Goal: Task Accomplishment & Management: Manage account settings

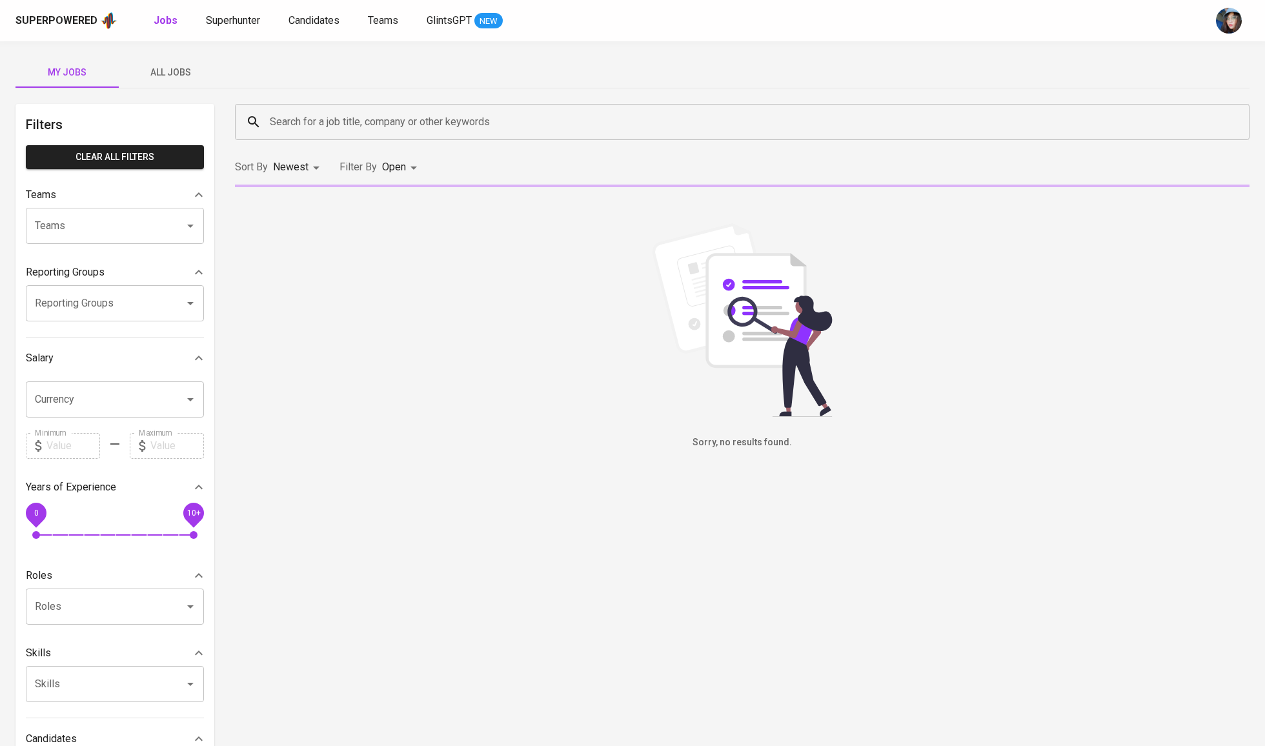
click at [315, 119] on input "Search for a job title, company or other keywords" at bounding box center [746, 122] width 958 height 25
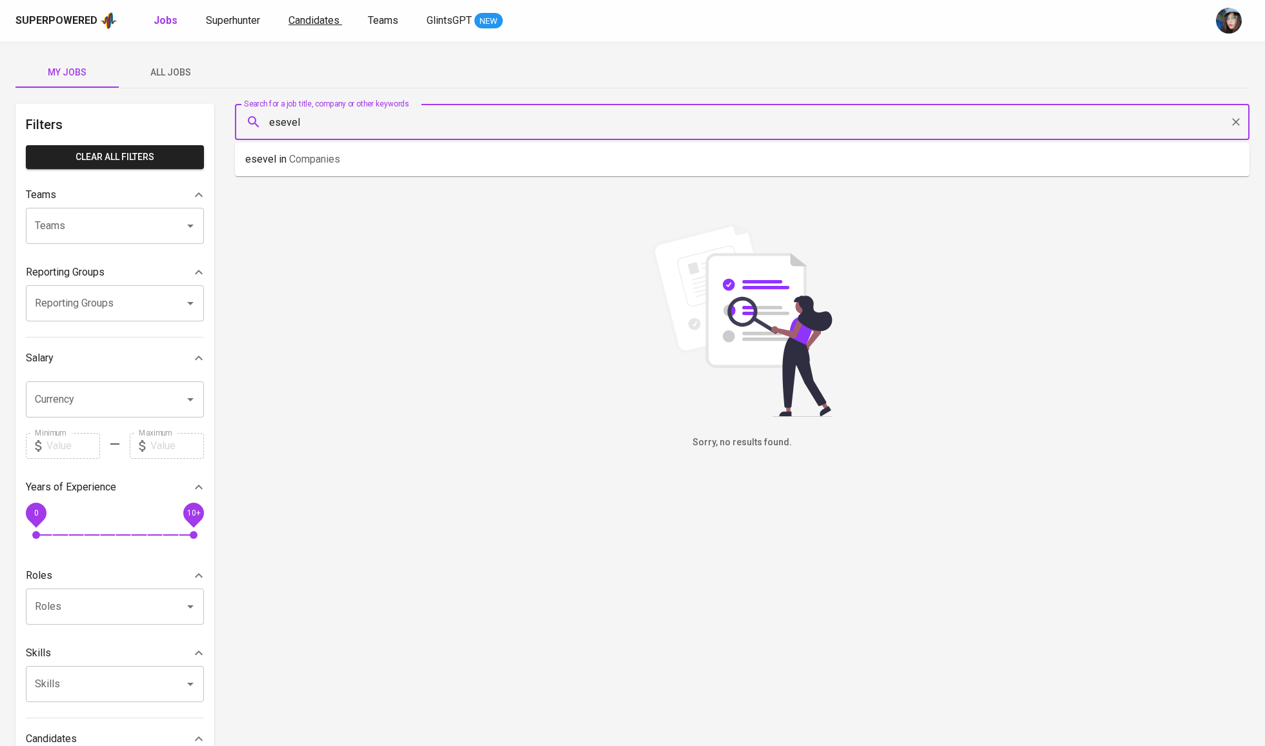
type input "esevel"
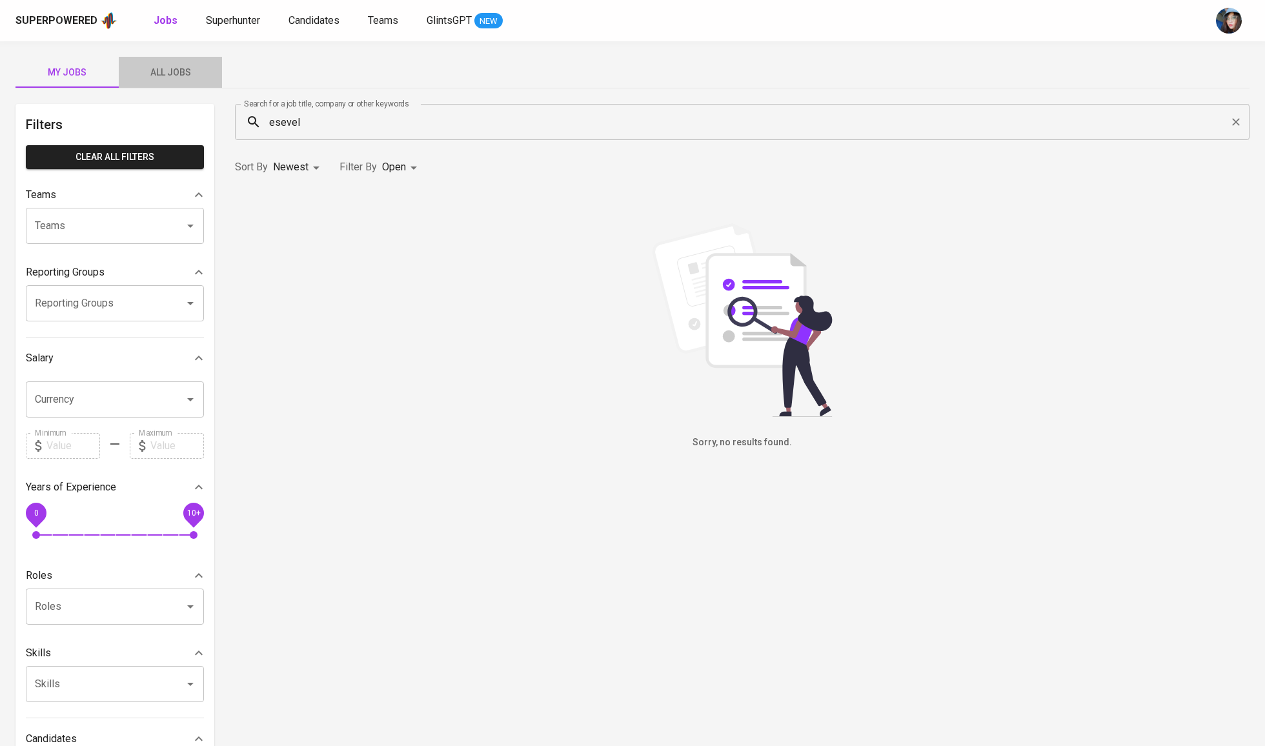
click at [198, 73] on span "All Jobs" at bounding box center [171, 73] width 88 height 16
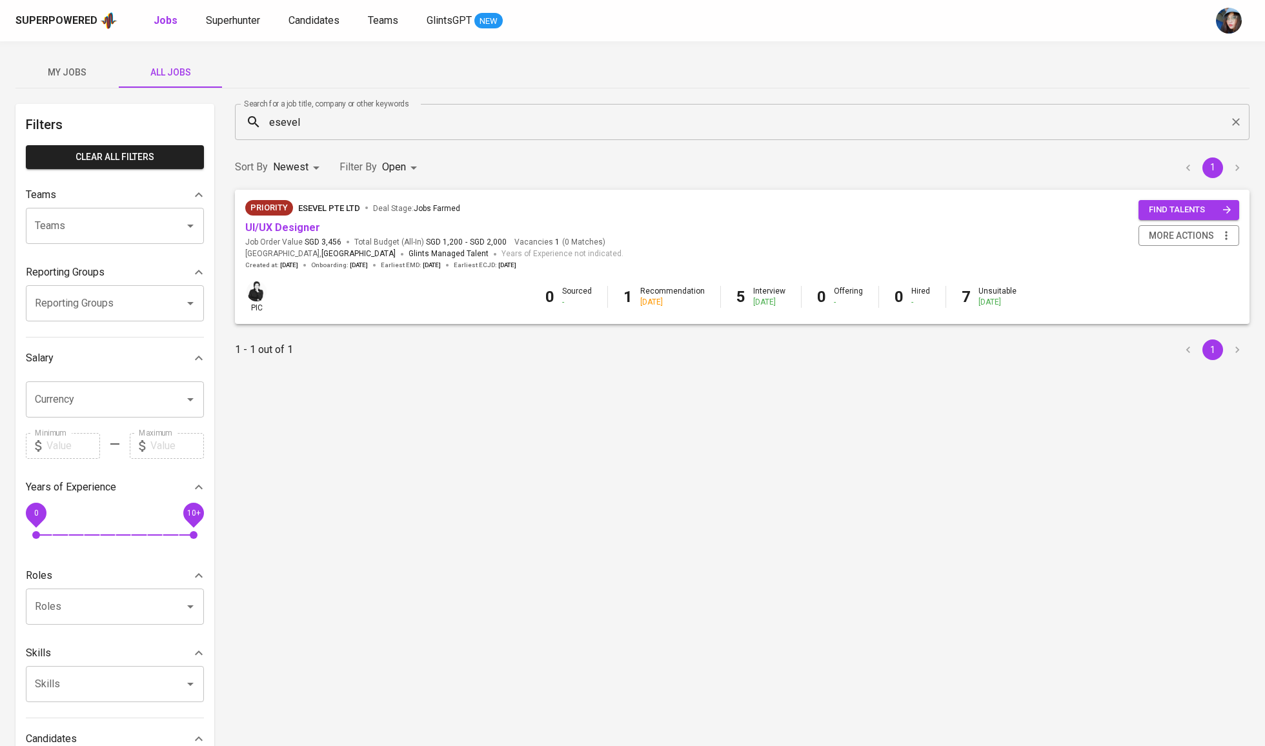
click at [316, 223] on div "UI/UX Designer" at bounding box center [434, 228] width 378 height 15
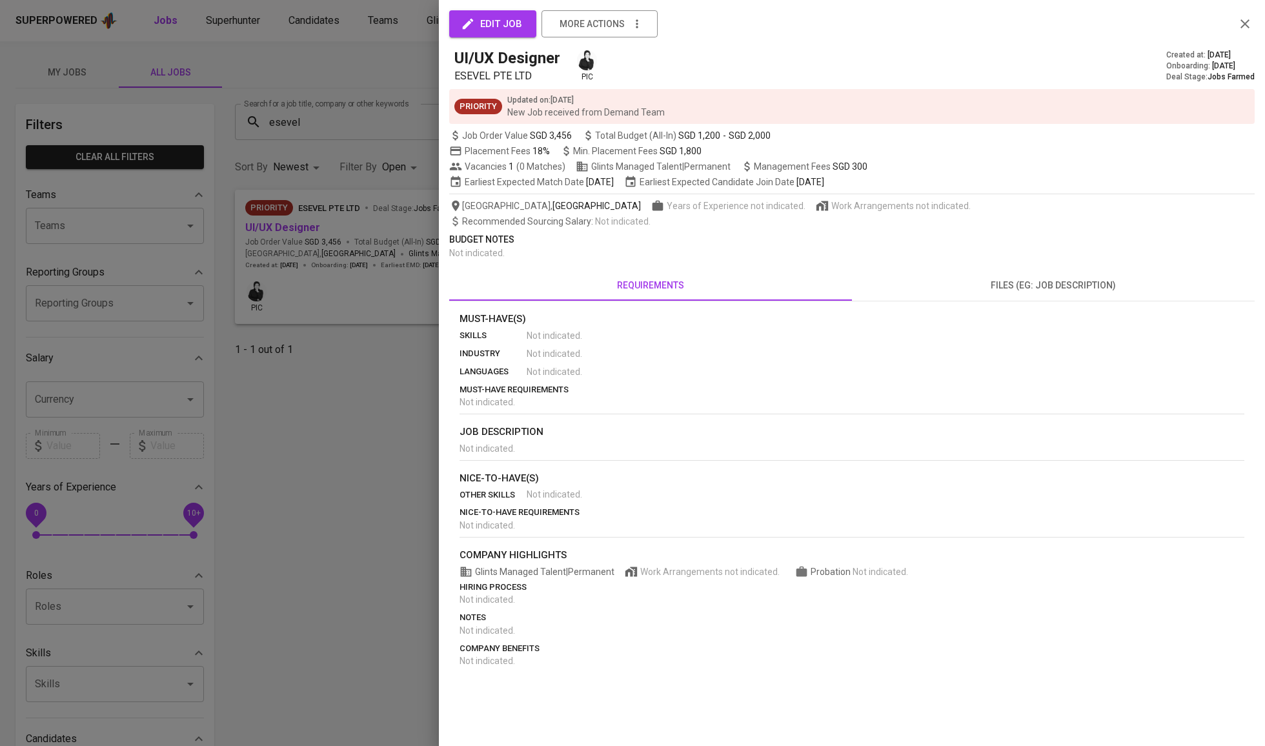
click at [310, 226] on div at bounding box center [632, 373] width 1265 height 746
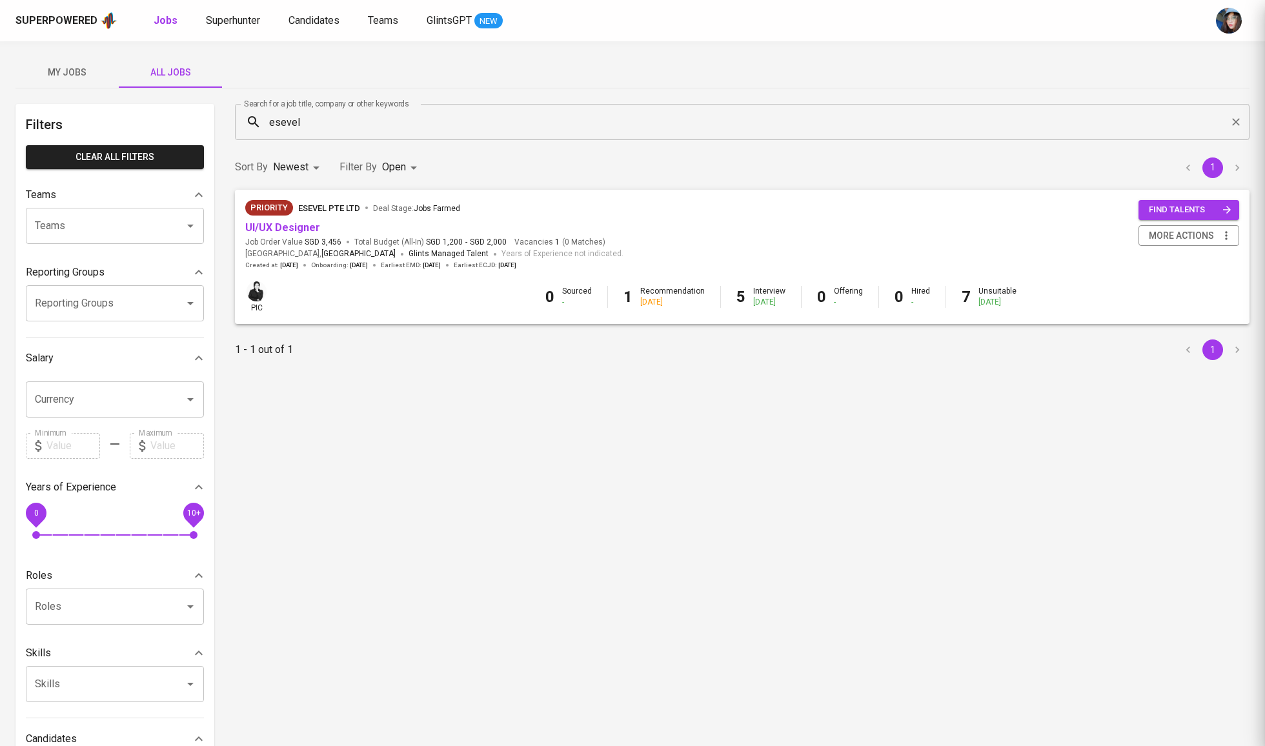
click at [305, 230] on link "UI/UX Designer" at bounding box center [282, 227] width 75 height 12
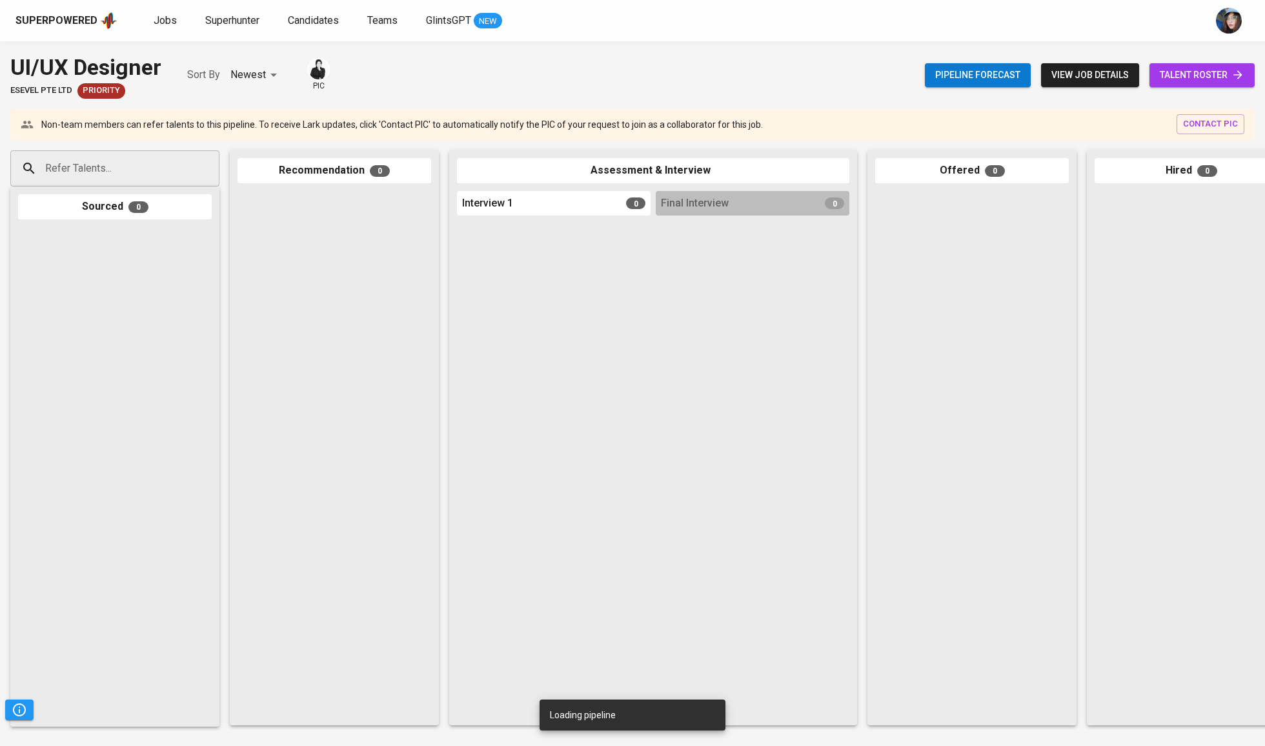
click at [1232, 68] on icon at bounding box center [1238, 74] width 13 height 13
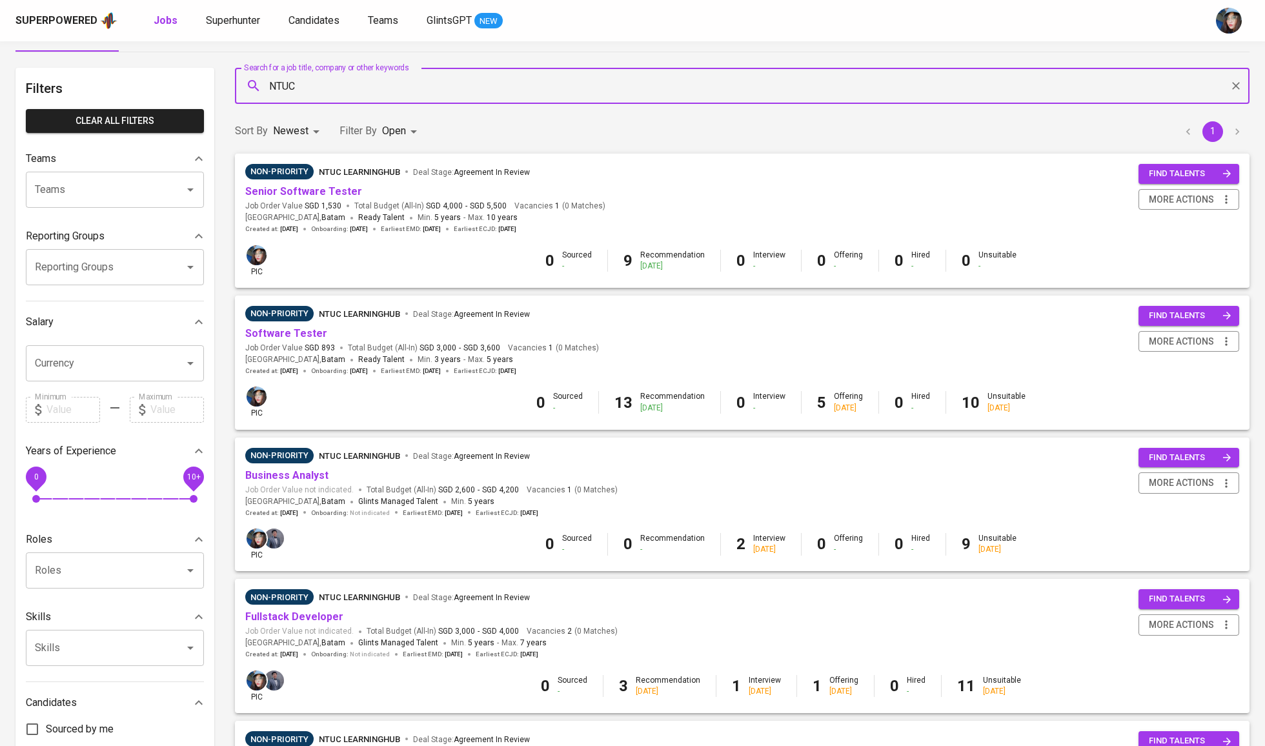
scroll to position [36, 0]
click at [279, 334] on link "Software Tester" at bounding box center [286, 333] width 82 height 12
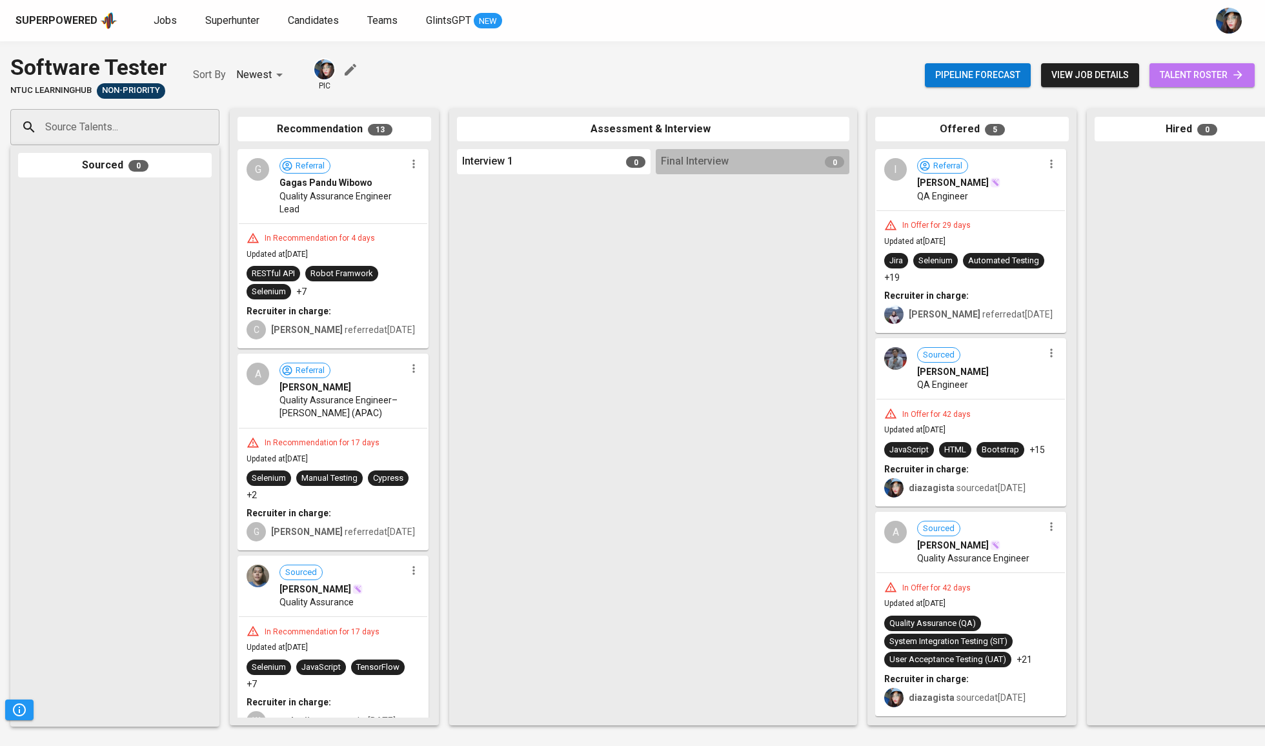
click at [1183, 72] on span "talent roster" at bounding box center [1202, 75] width 85 height 16
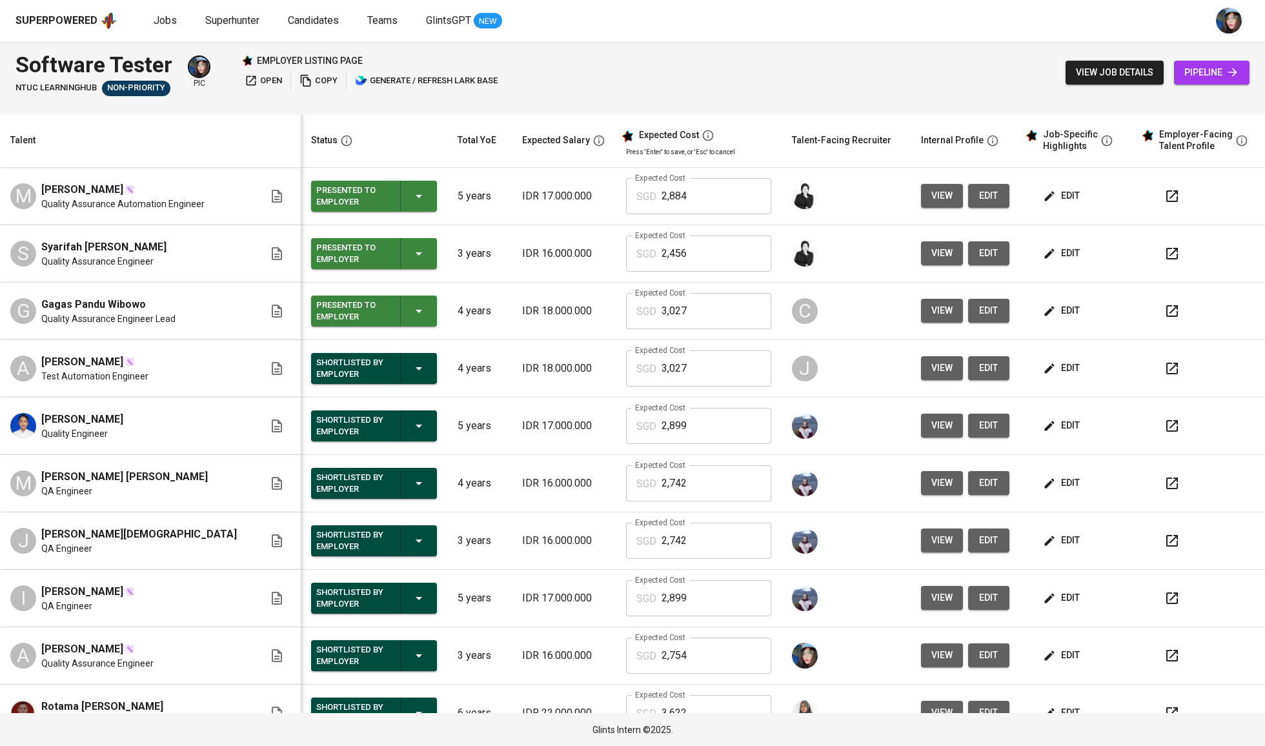
click at [1049, 306] on span "edit" at bounding box center [1063, 311] width 34 height 16
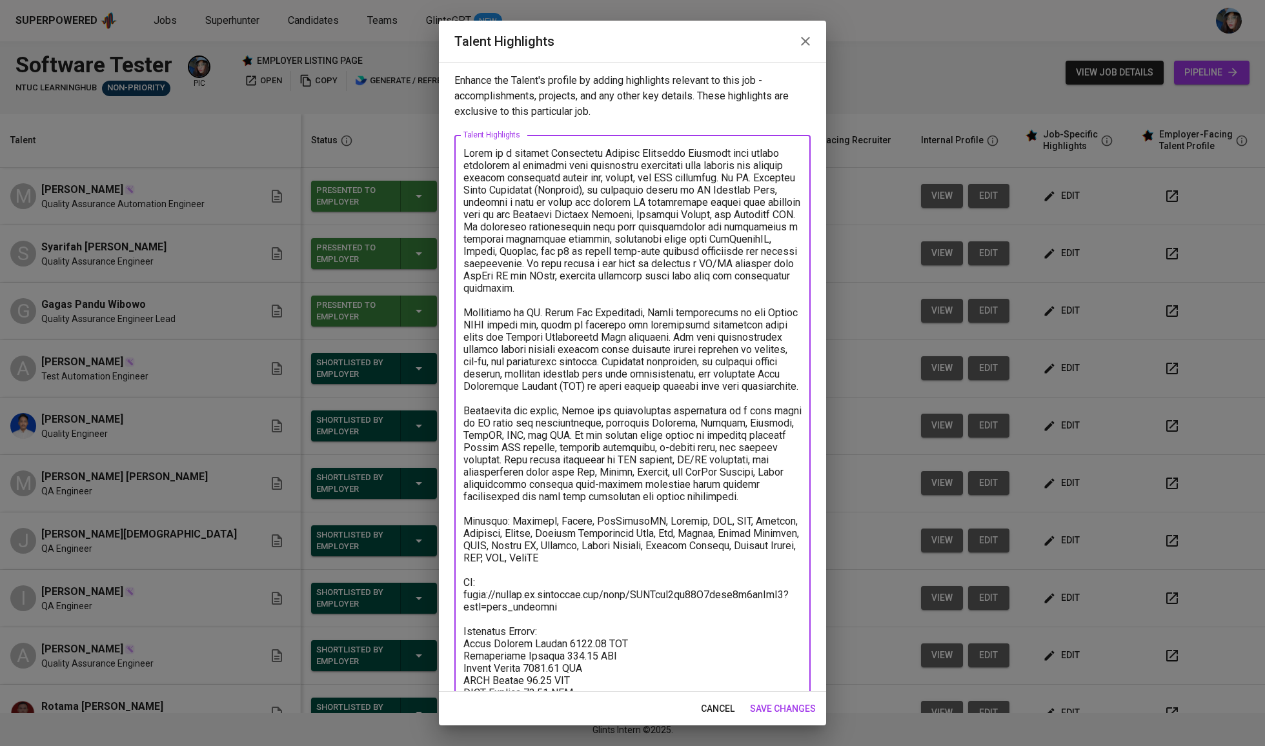
drag, startPoint x: 564, startPoint y: 602, endPoint x: 482, endPoint y: 587, distance: 83.8
click at [482, 587] on textarea at bounding box center [632, 448] width 338 height 602
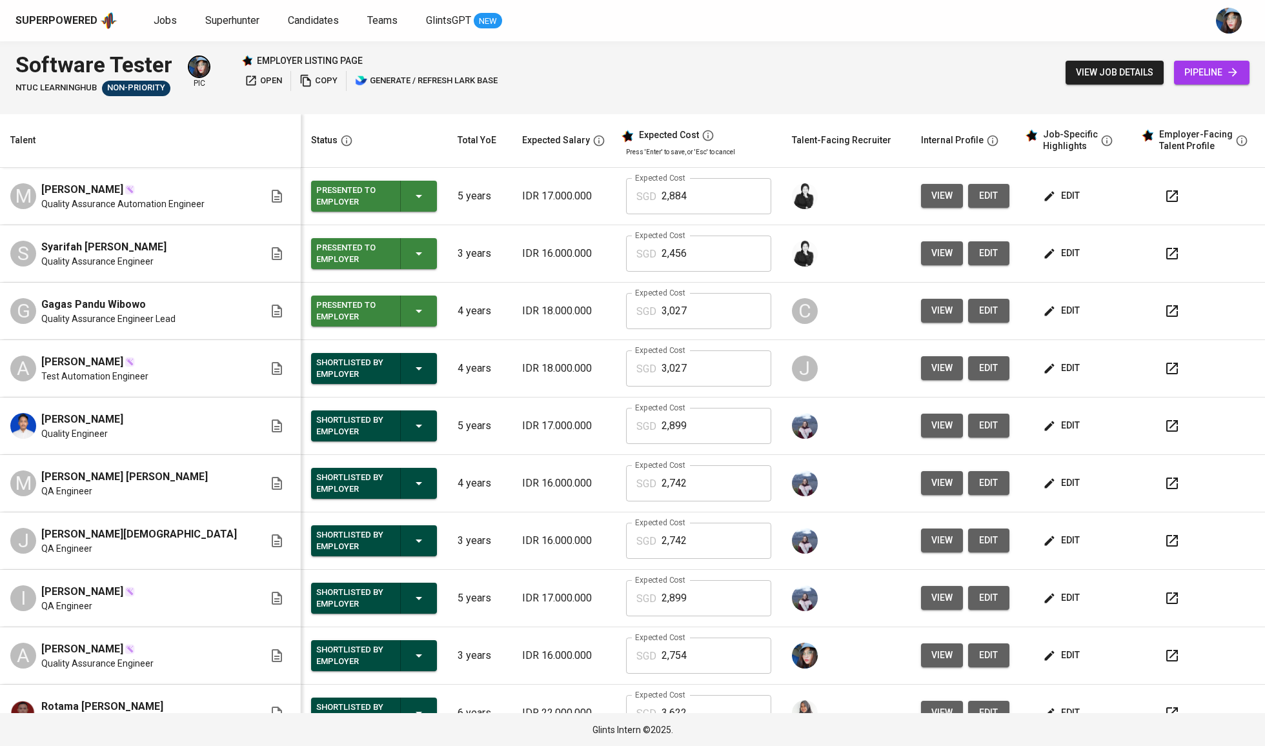
click at [1064, 257] on span "edit" at bounding box center [1063, 253] width 34 height 16
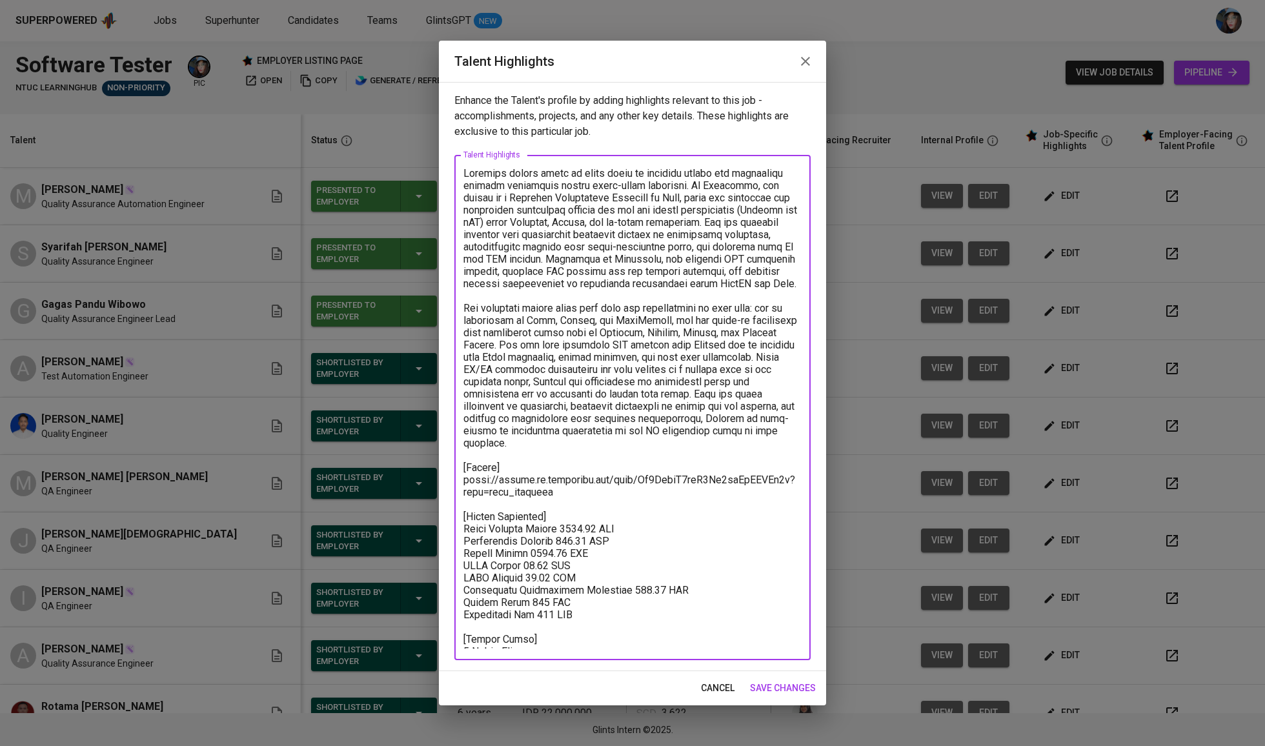
drag, startPoint x: 569, startPoint y: 485, endPoint x: 449, endPoint y: 476, distance: 119.8
click at [449, 476] on div "Enhance the Talent's profile by adding highlights relevant to this job - accomp…" at bounding box center [632, 376] width 387 height 589
click at [798, 57] on icon "button" at bounding box center [805, 61] width 15 height 15
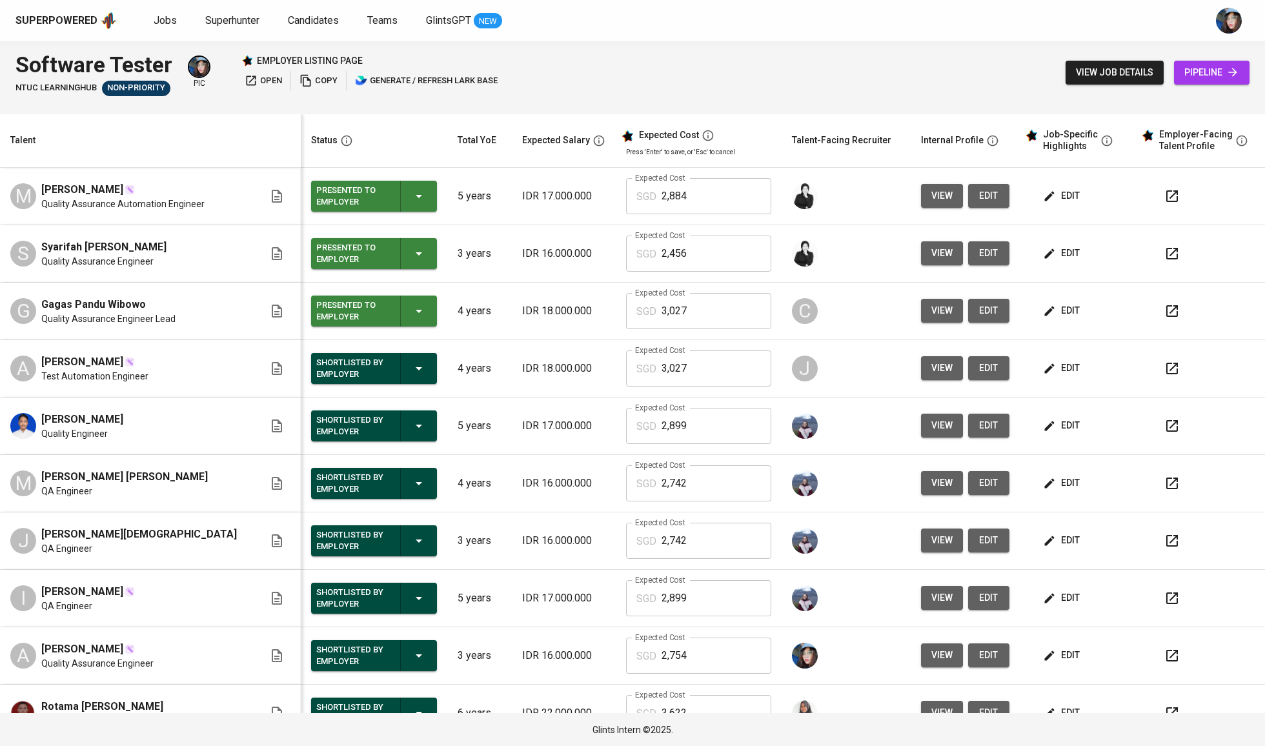
click at [1057, 196] on span "edit" at bounding box center [1063, 196] width 34 height 16
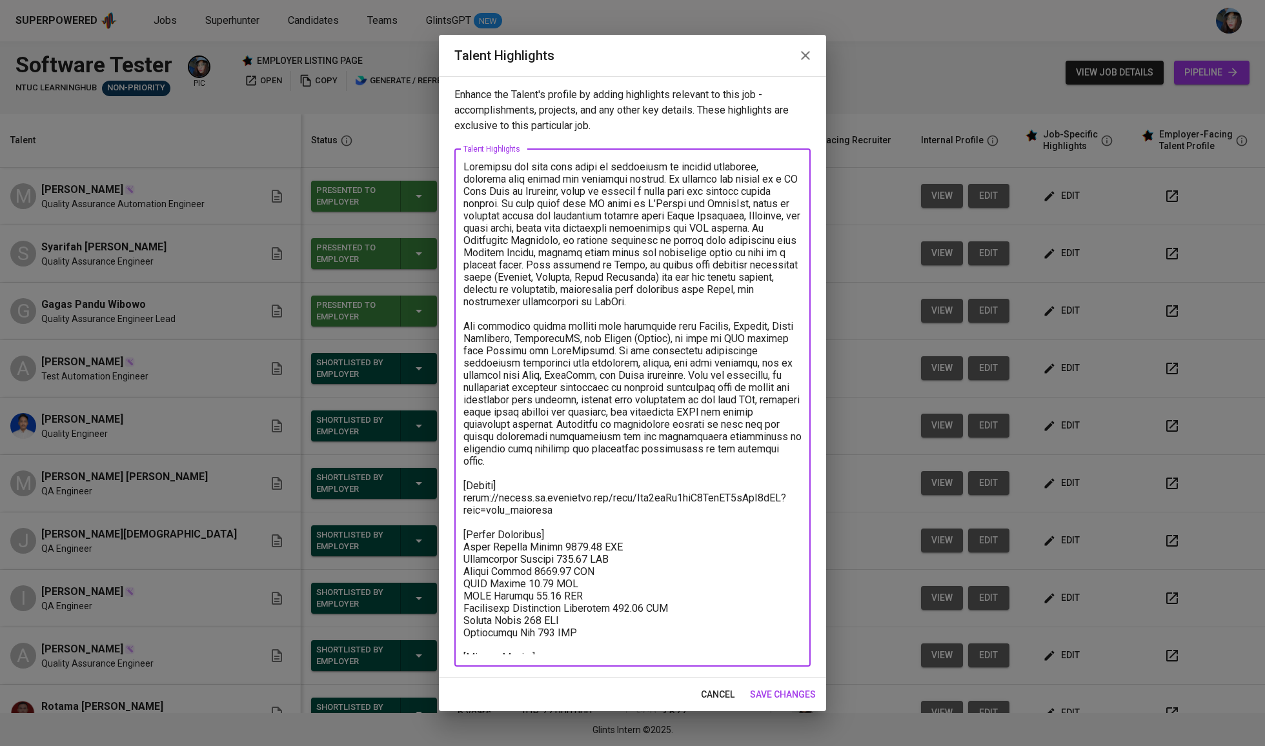
click at [482, 483] on textarea at bounding box center [632, 408] width 338 height 494
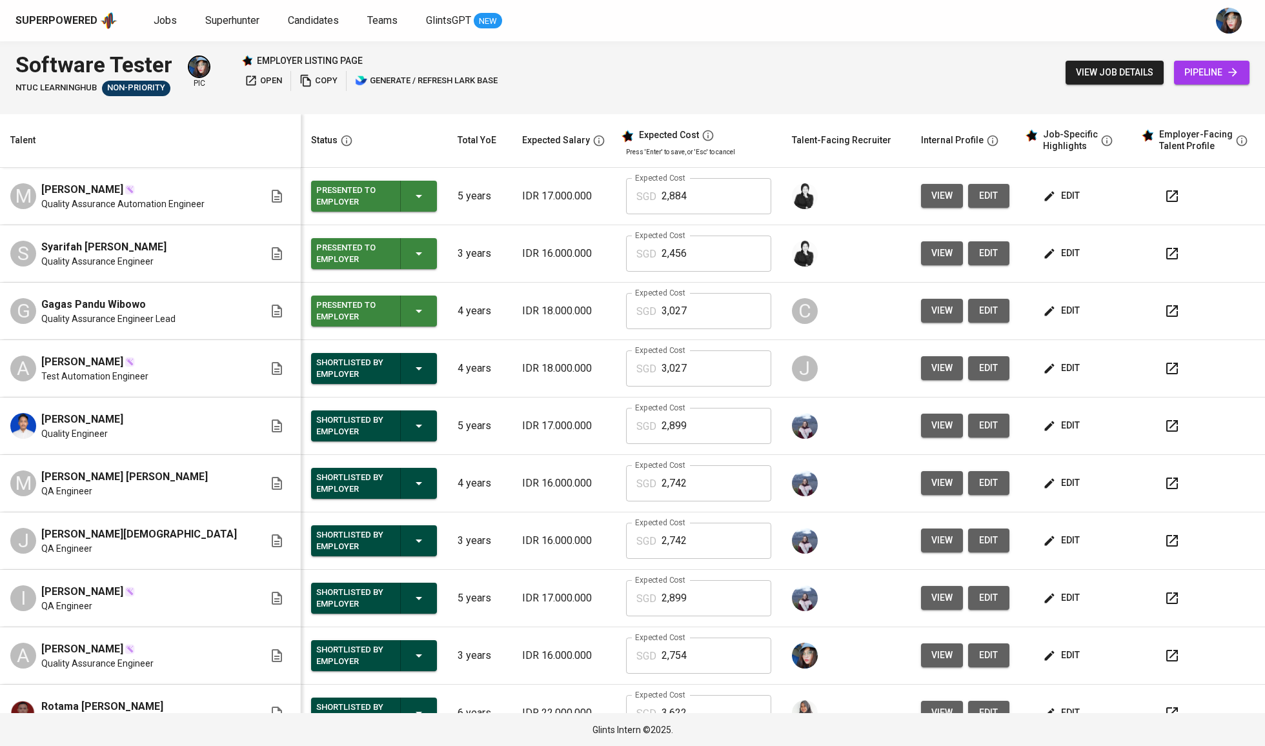
click at [159, 32] on div "Superpowered Jobs Superhunter Candidates Teams GlintsGPT NEW" at bounding box center [632, 20] width 1265 height 41
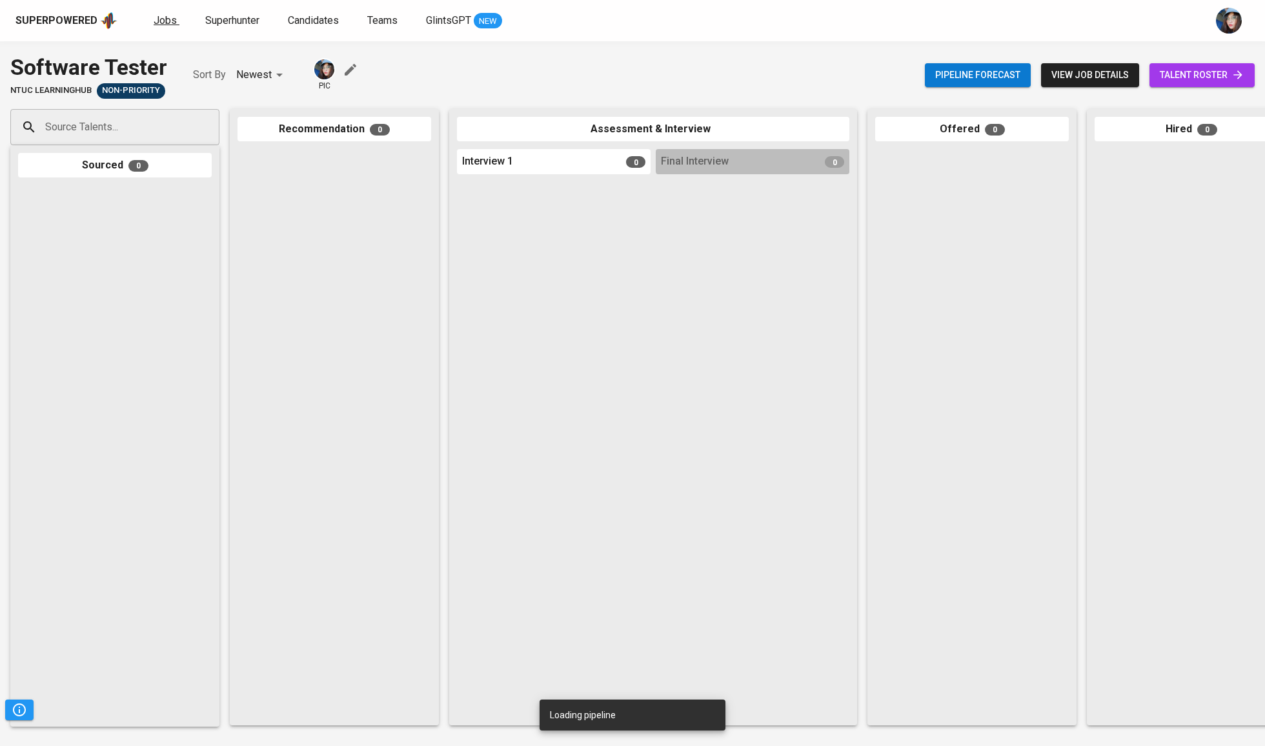
click at [163, 22] on span "Jobs" at bounding box center [165, 20] width 23 height 12
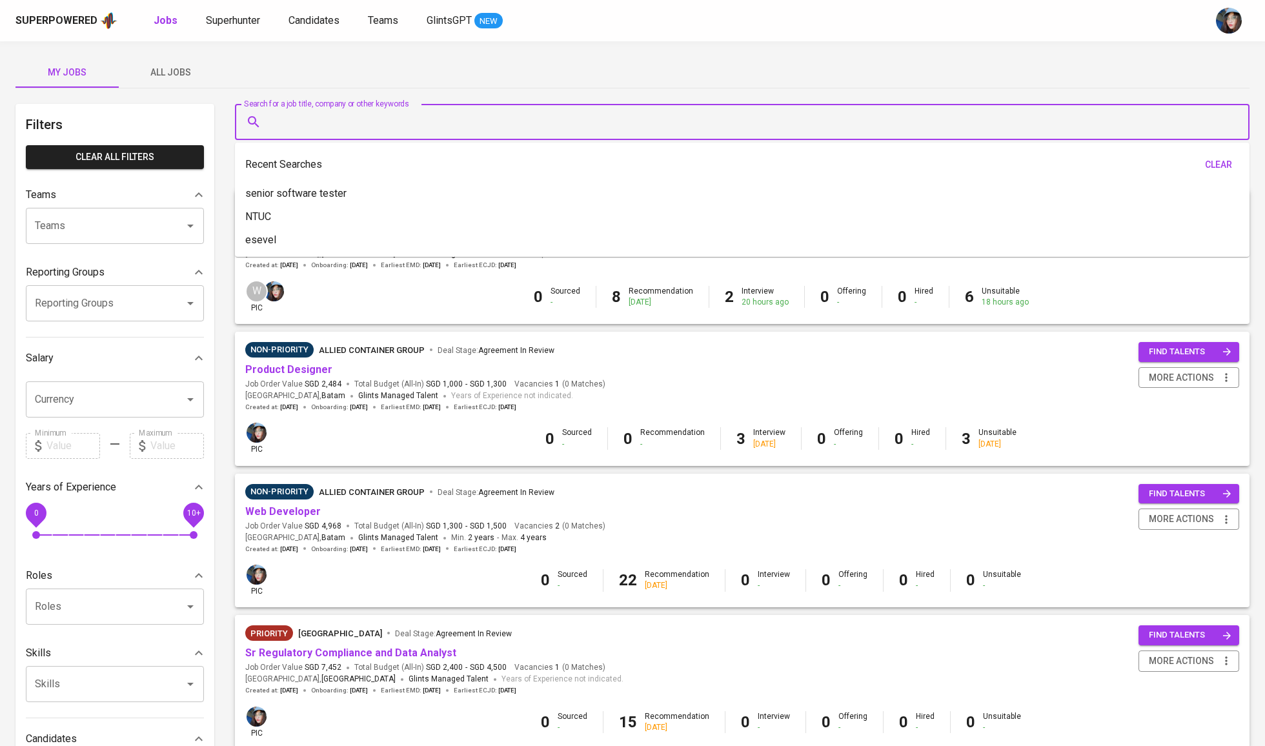
click at [337, 120] on input "Search for a job title, company or other keywords" at bounding box center [746, 122] width 958 height 25
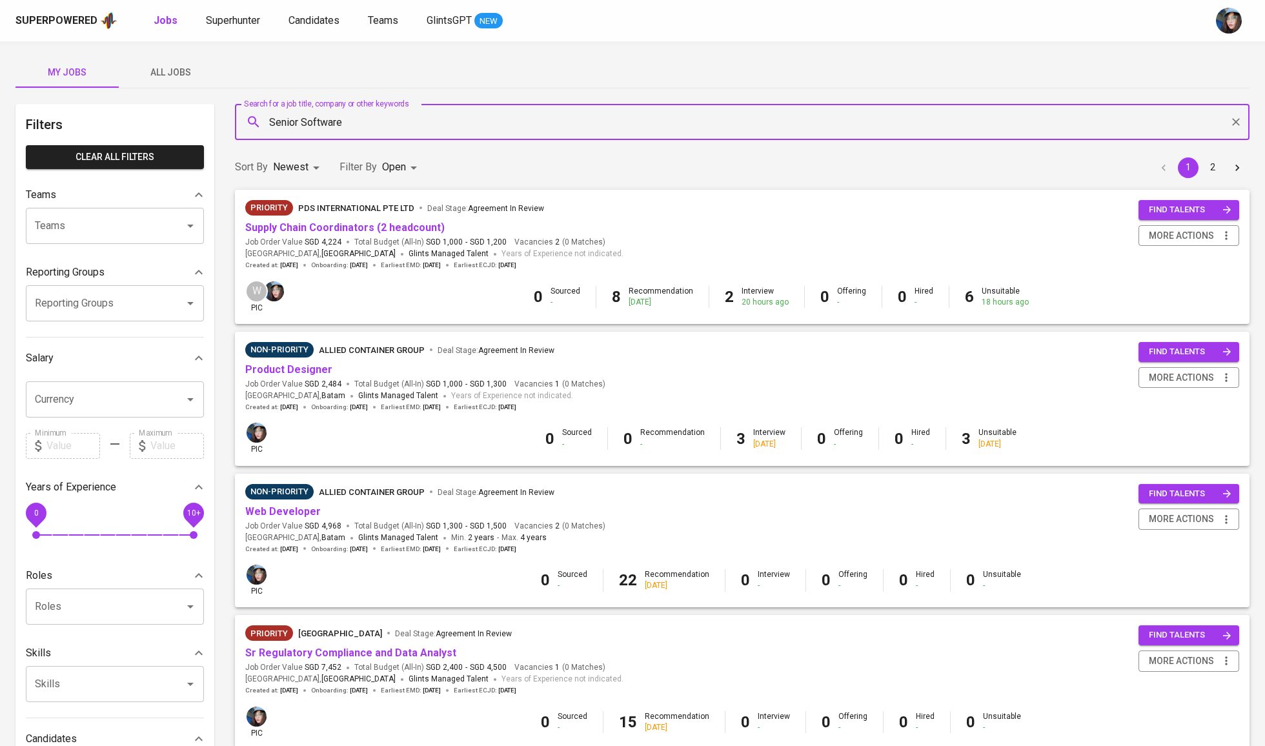
type input "Senior Software"
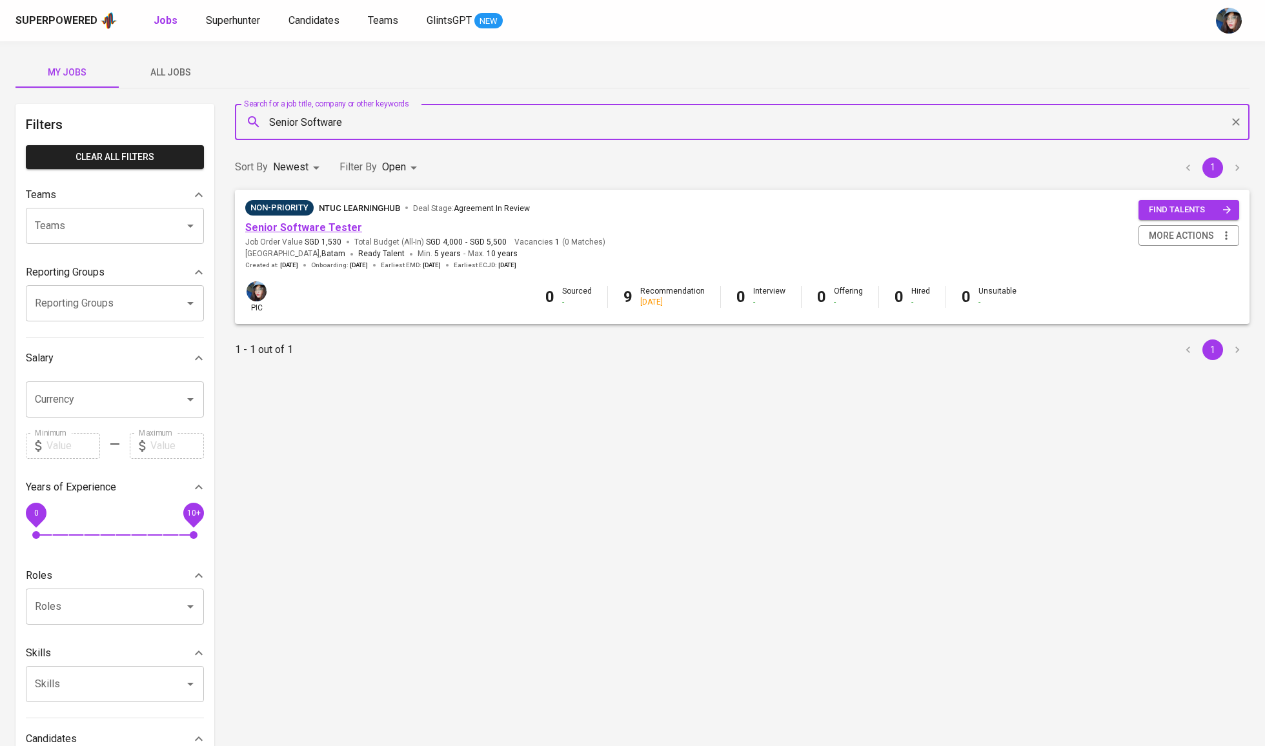
click at [310, 228] on link "Senior Software Tester" at bounding box center [303, 227] width 117 height 12
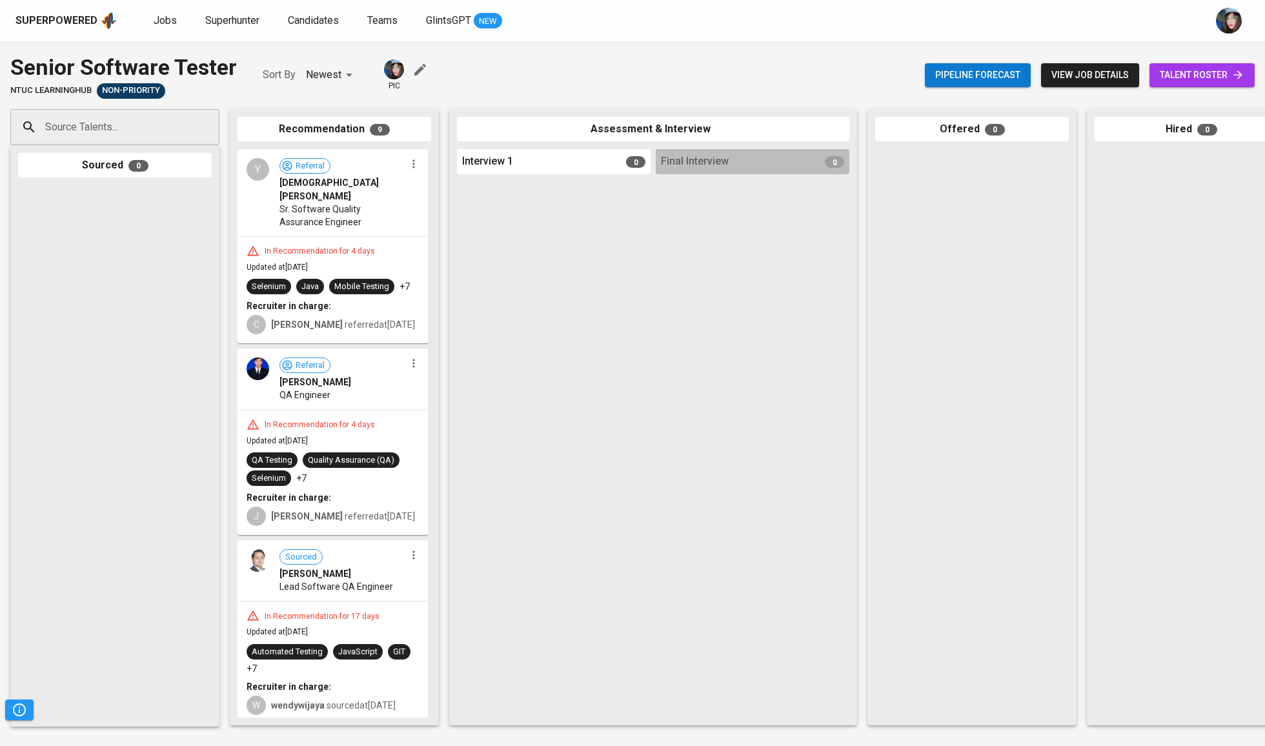
click at [1214, 76] on span "talent roster" at bounding box center [1202, 75] width 85 height 16
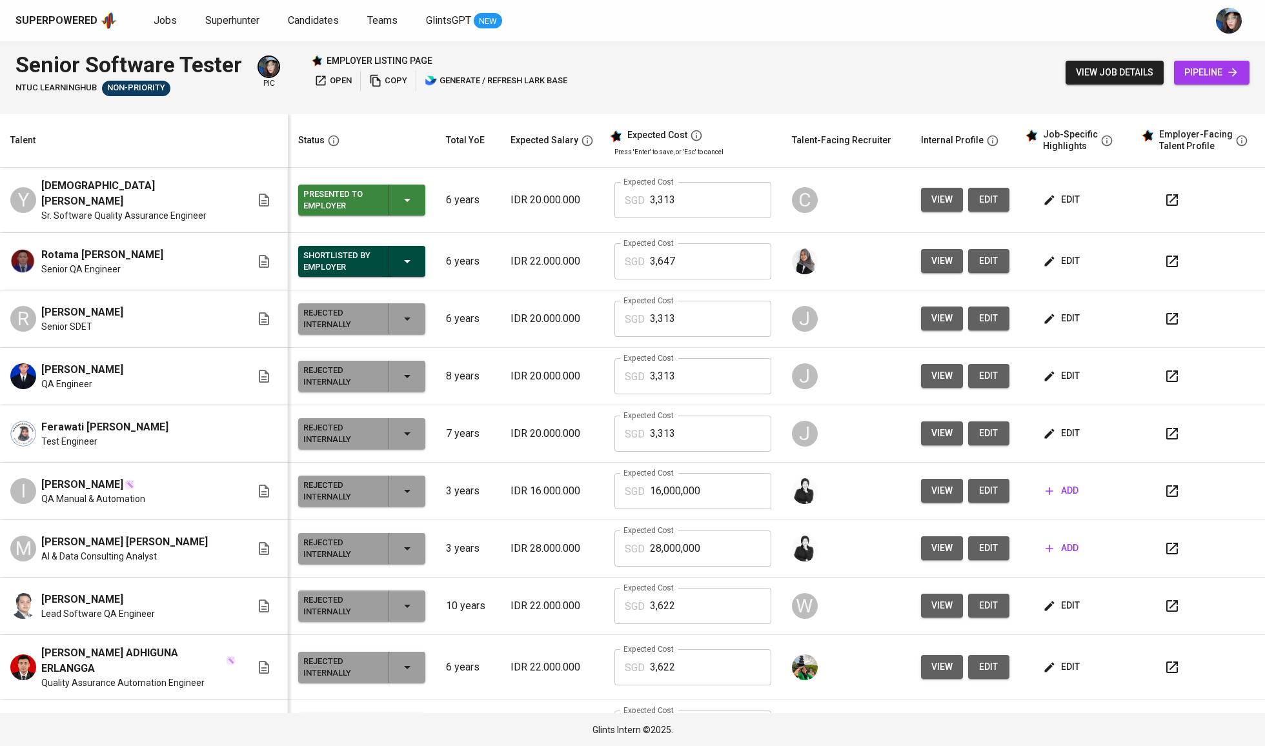
click at [1043, 202] on icon "button" at bounding box center [1049, 200] width 13 height 13
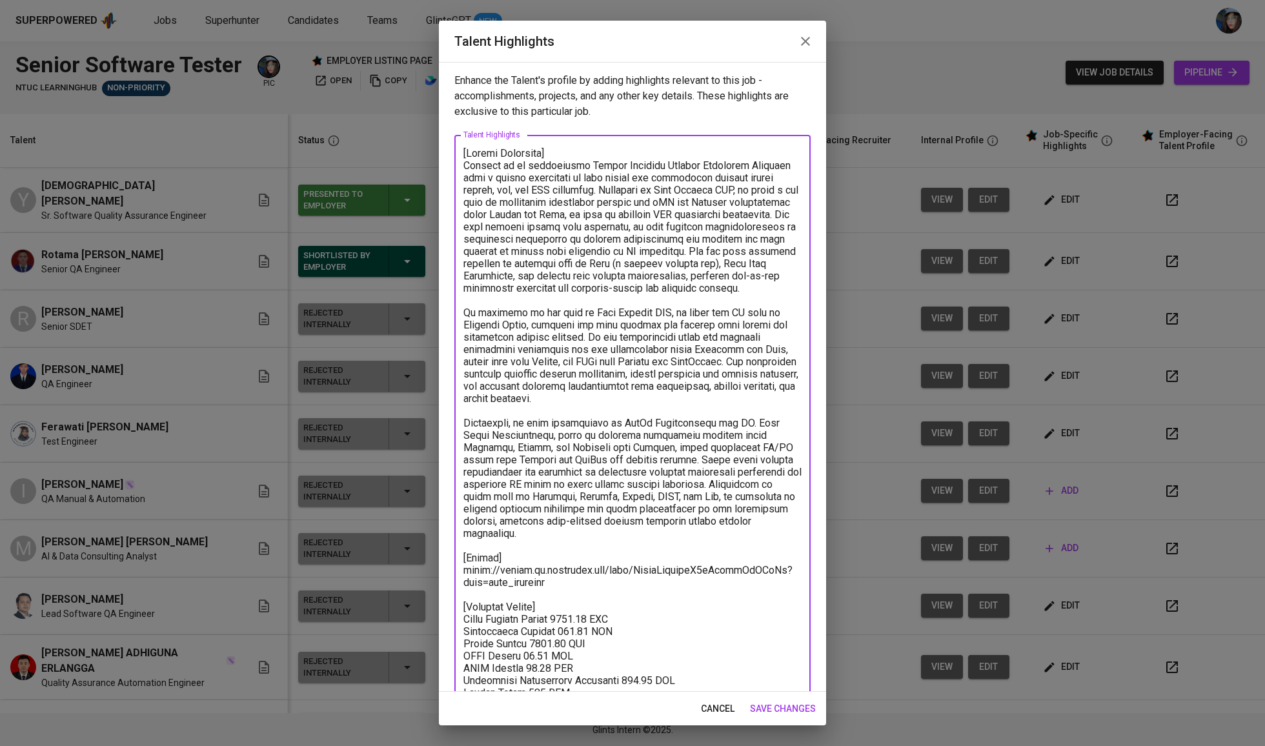
drag, startPoint x: 562, startPoint y: 574, endPoint x: 425, endPoint y: 565, distance: 137.1
click at [425, 565] on div "Talent Highlights Enhance the Talent's profile by adding highlights relevant to…" at bounding box center [632, 373] width 1265 height 746
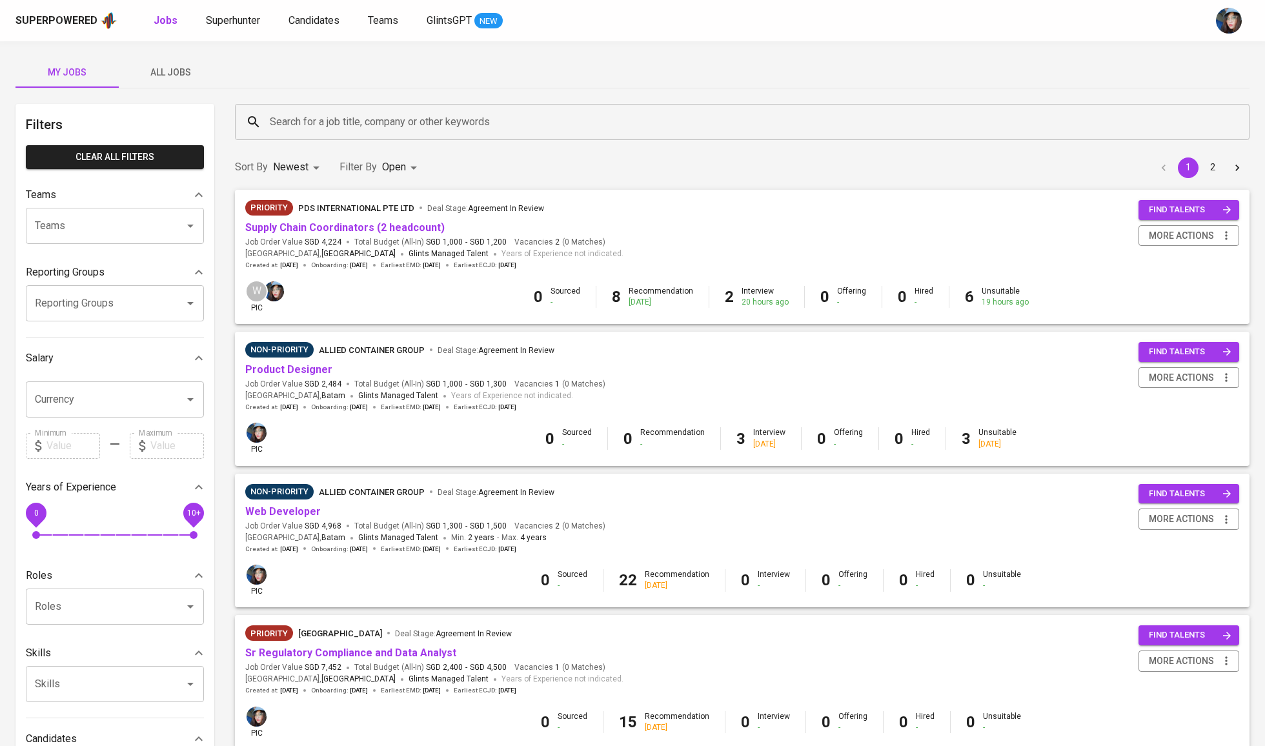
click at [207, 11] on div "Superpowered Jobs Superhunter Candidates Teams GlintsGPT NEW" at bounding box center [611, 20] width 1193 height 19
click at [222, 23] on span "Superhunter" at bounding box center [233, 20] width 54 height 12
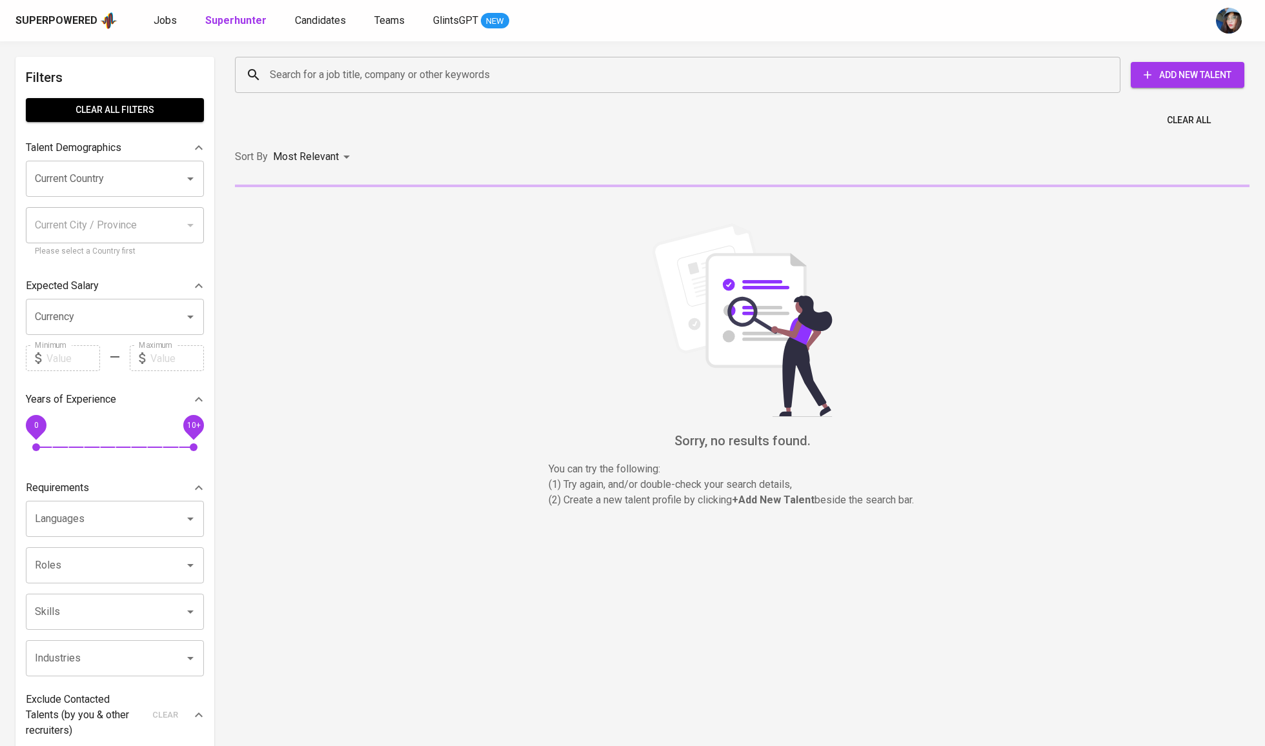
click at [356, 76] on input "Search for a job title, company or other keywords" at bounding box center [681, 75] width 829 height 25
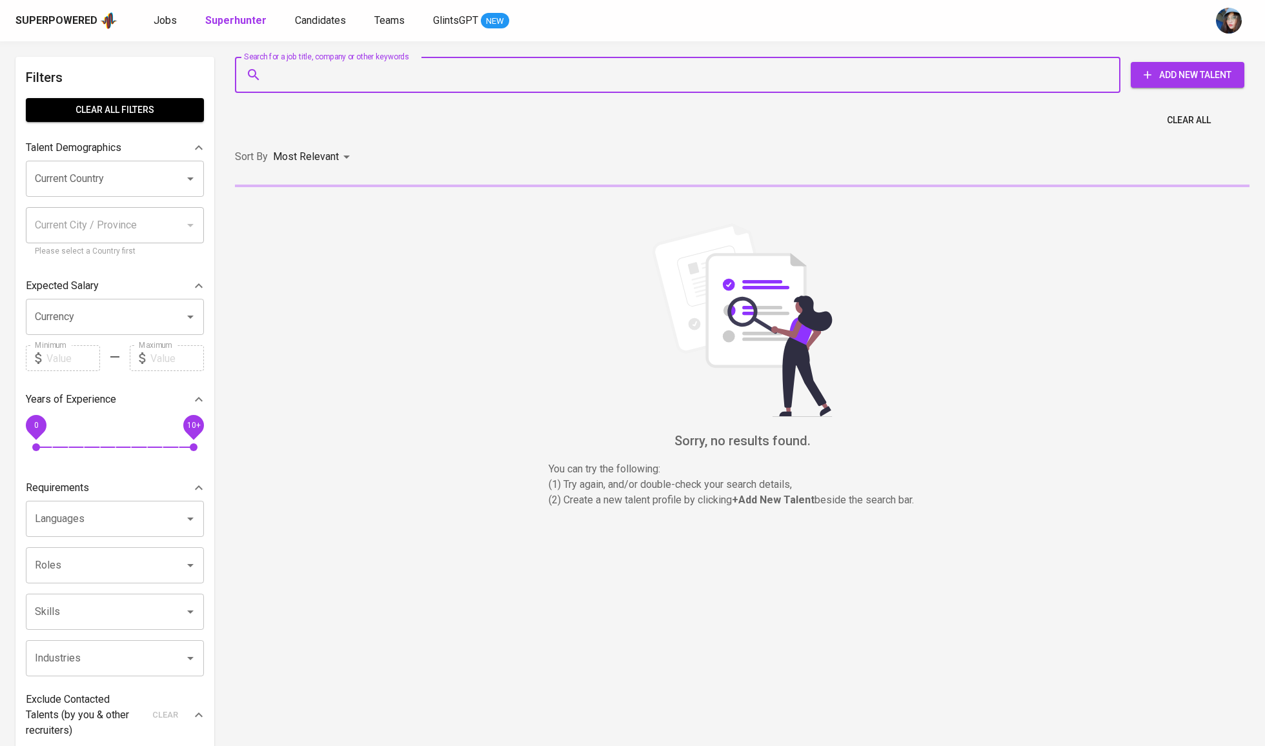
paste input "okkyintan.fazrin@gmail.com"
type input "okkyintan.fazrin@gmail.com"
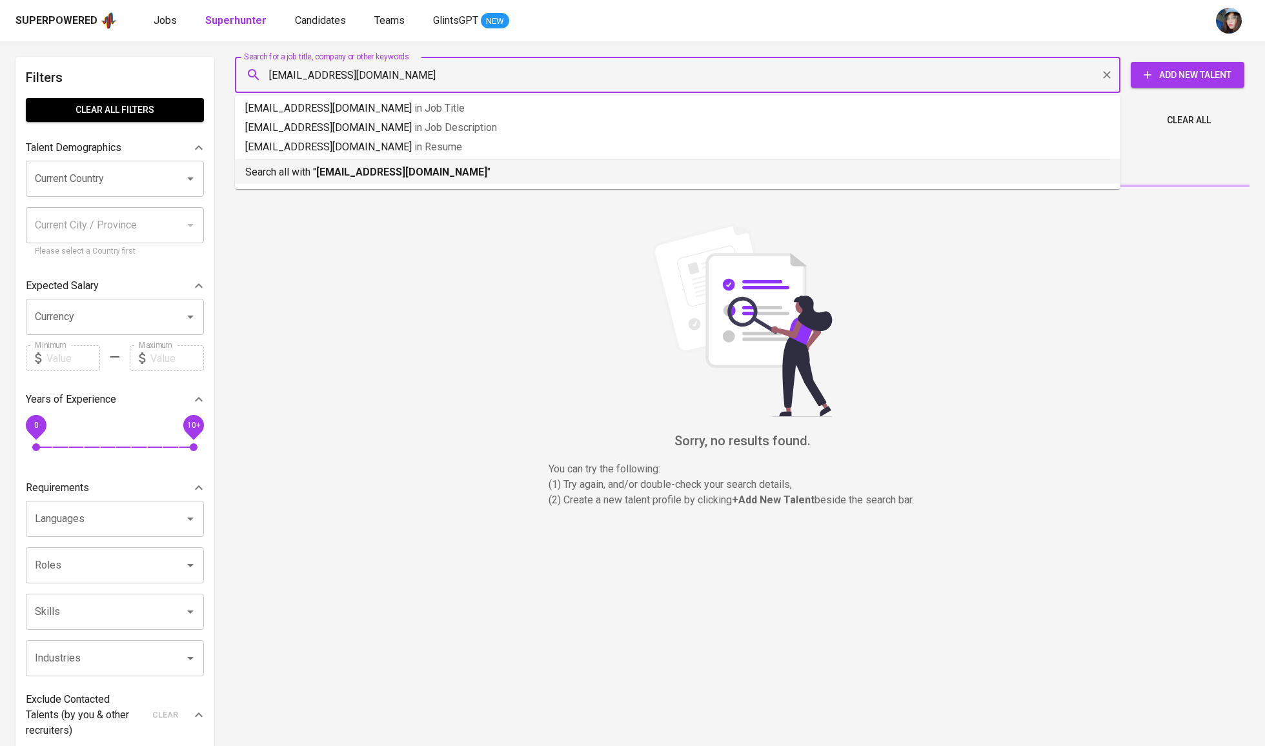
click at [387, 171] on b "okkyintan.fazrin@gmail.com" at bounding box center [401, 172] width 171 height 12
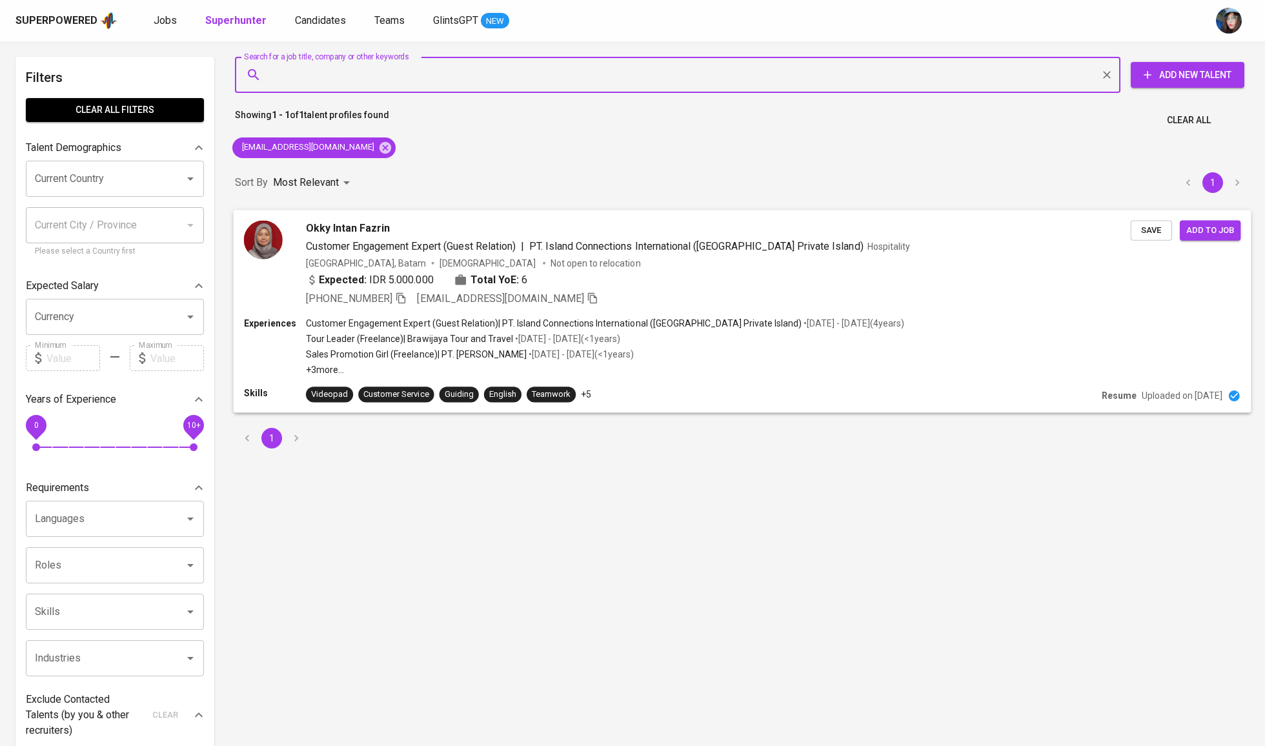
click at [1155, 227] on span "Save" at bounding box center [1151, 230] width 28 height 15
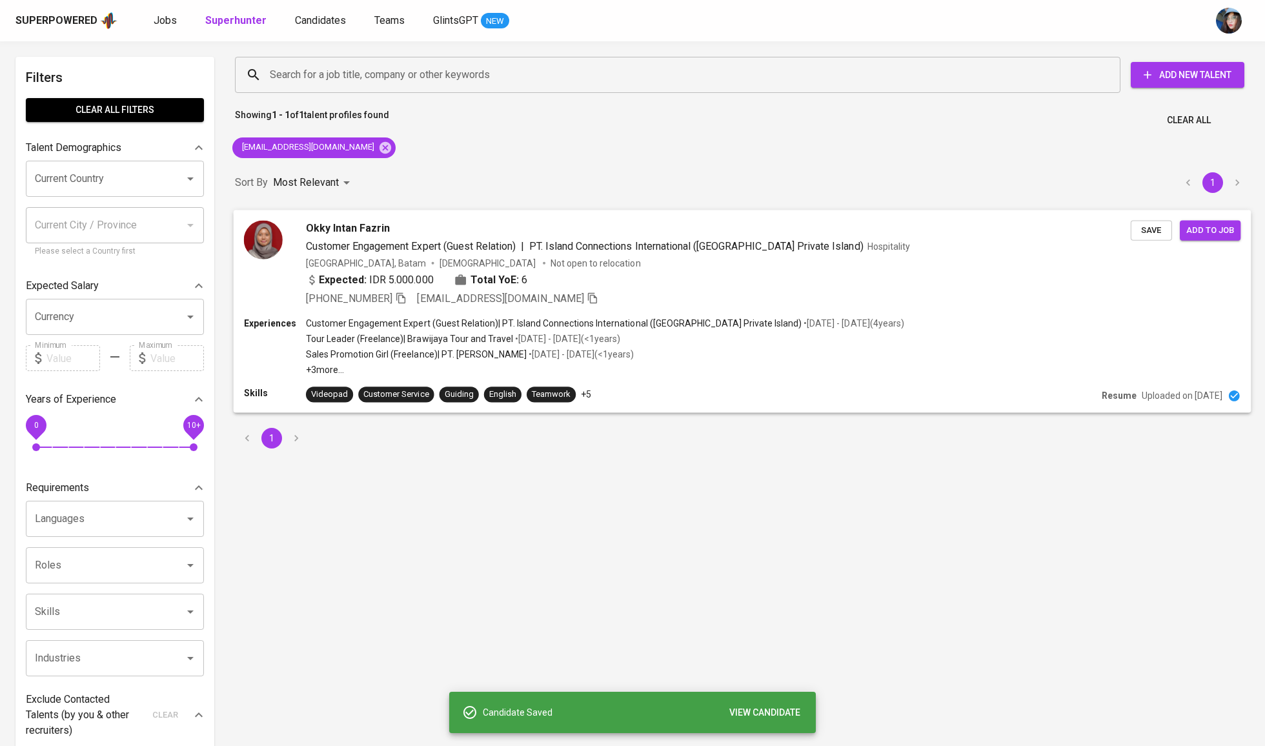
click at [457, 226] on div "Okky Intan Fazrin" at bounding box center [718, 227] width 825 height 15
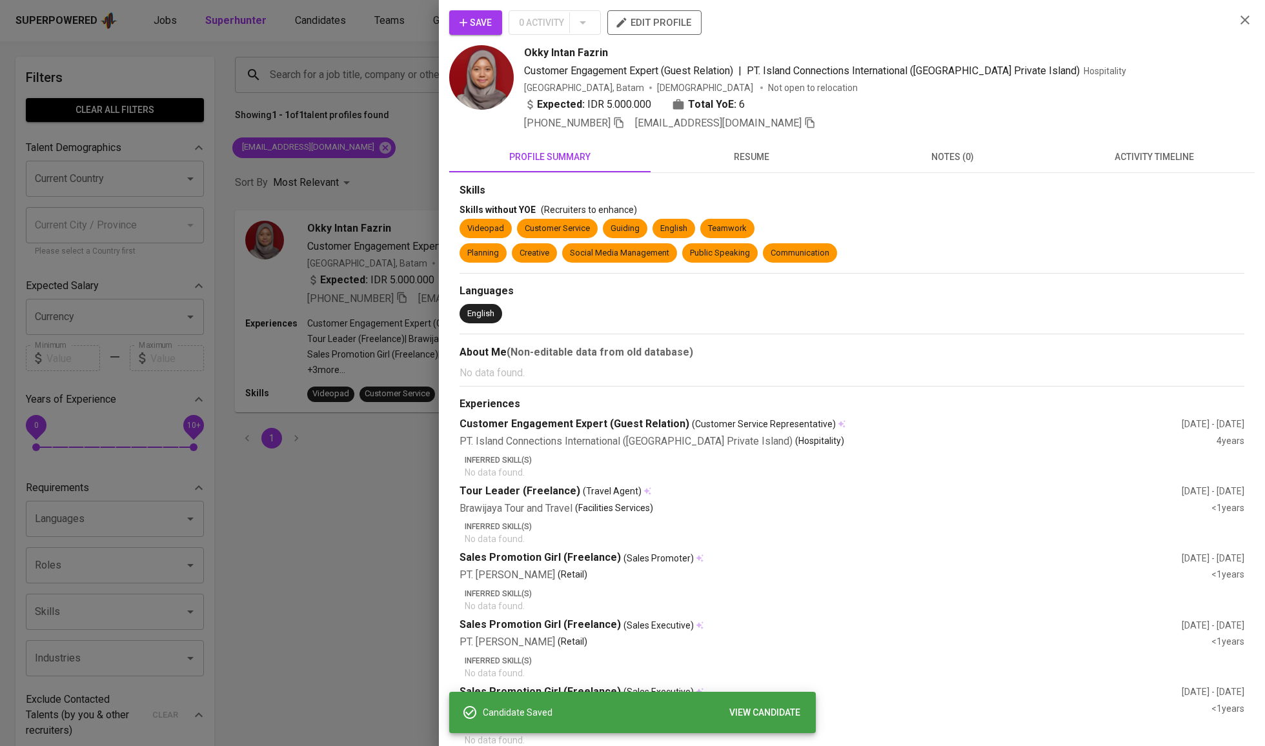
click at [475, 28] on span "Save" at bounding box center [476, 23] width 32 height 16
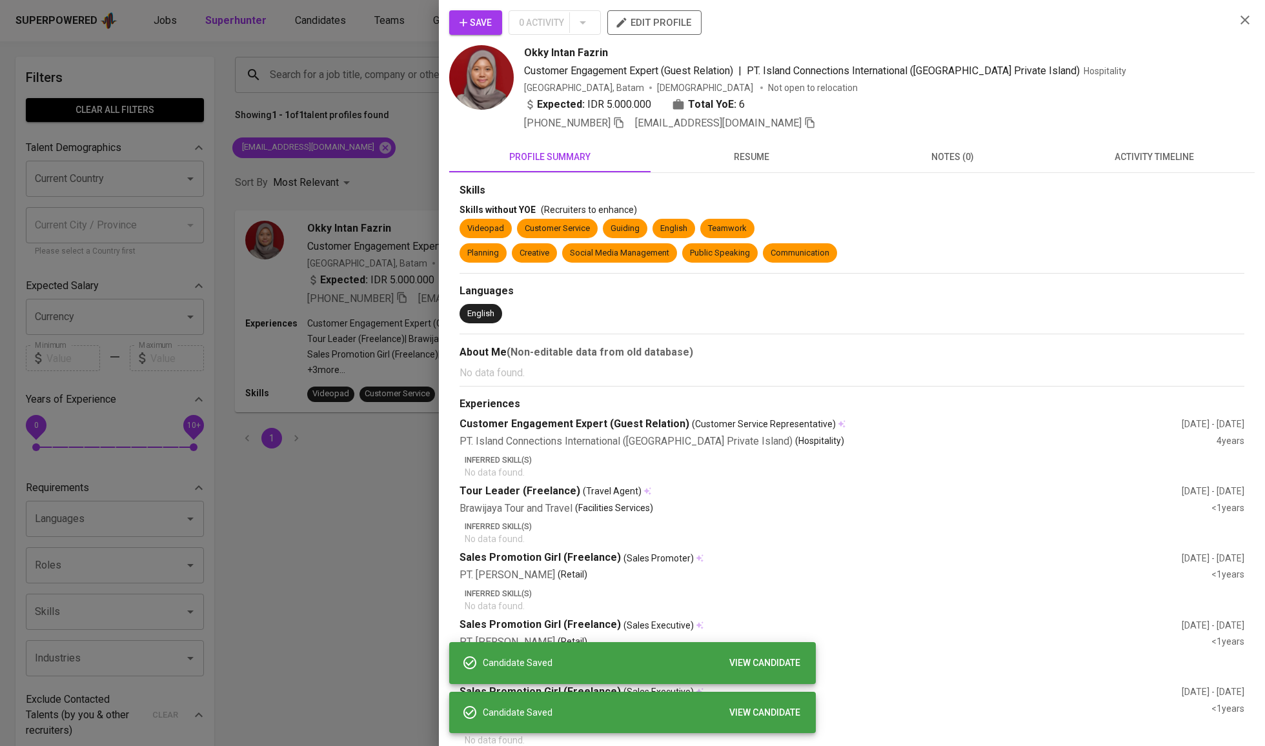
click at [372, 108] on div at bounding box center [632, 373] width 1265 height 746
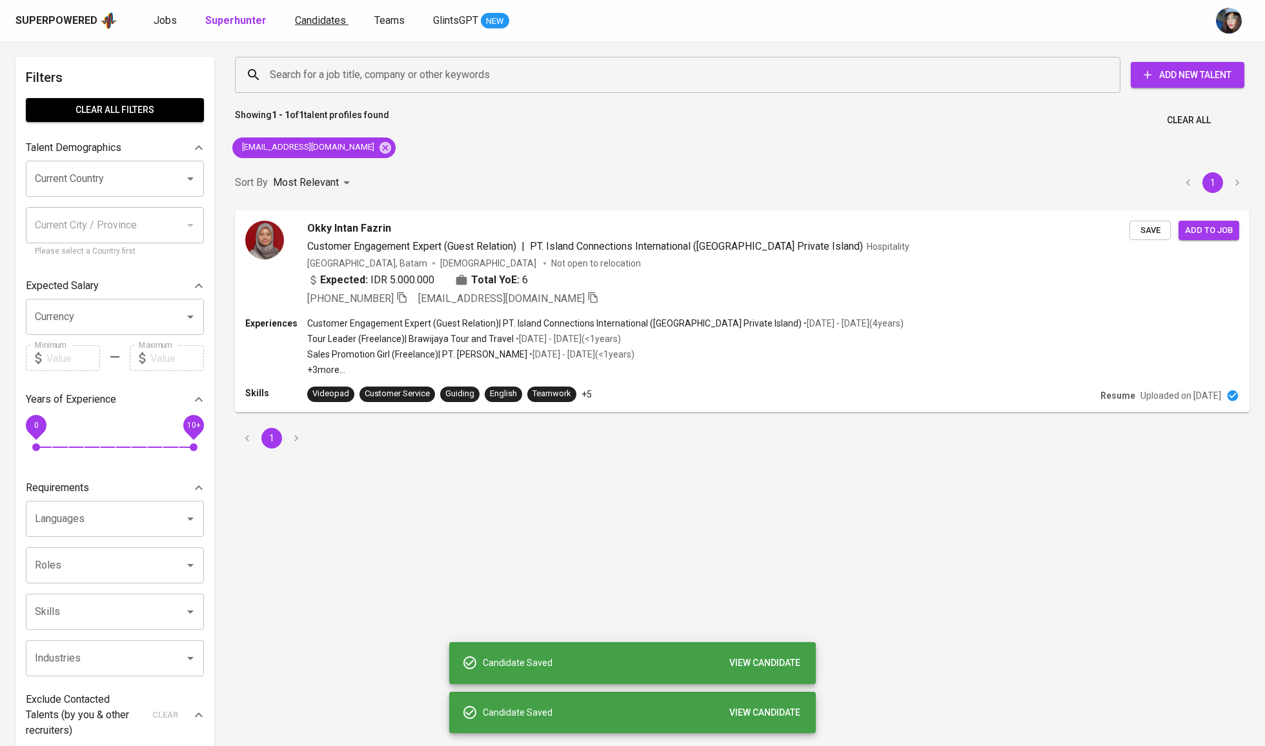
click at [308, 19] on span "Candidates" at bounding box center [320, 20] width 51 height 12
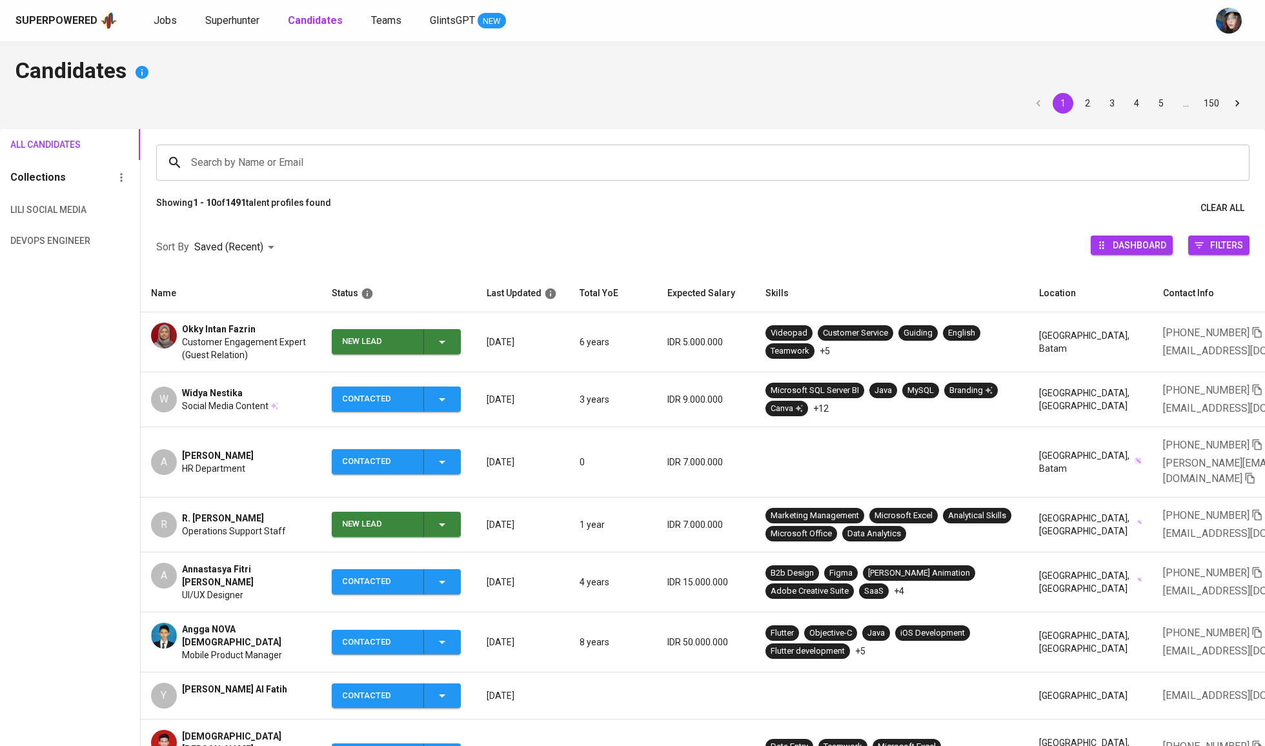
click at [429, 349] on div "New Lead" at bounding box center [396, 341] width 108 height 25
click at [411, 402] on li "Contacted" at bounding box center [395, 401] width 129 height 23
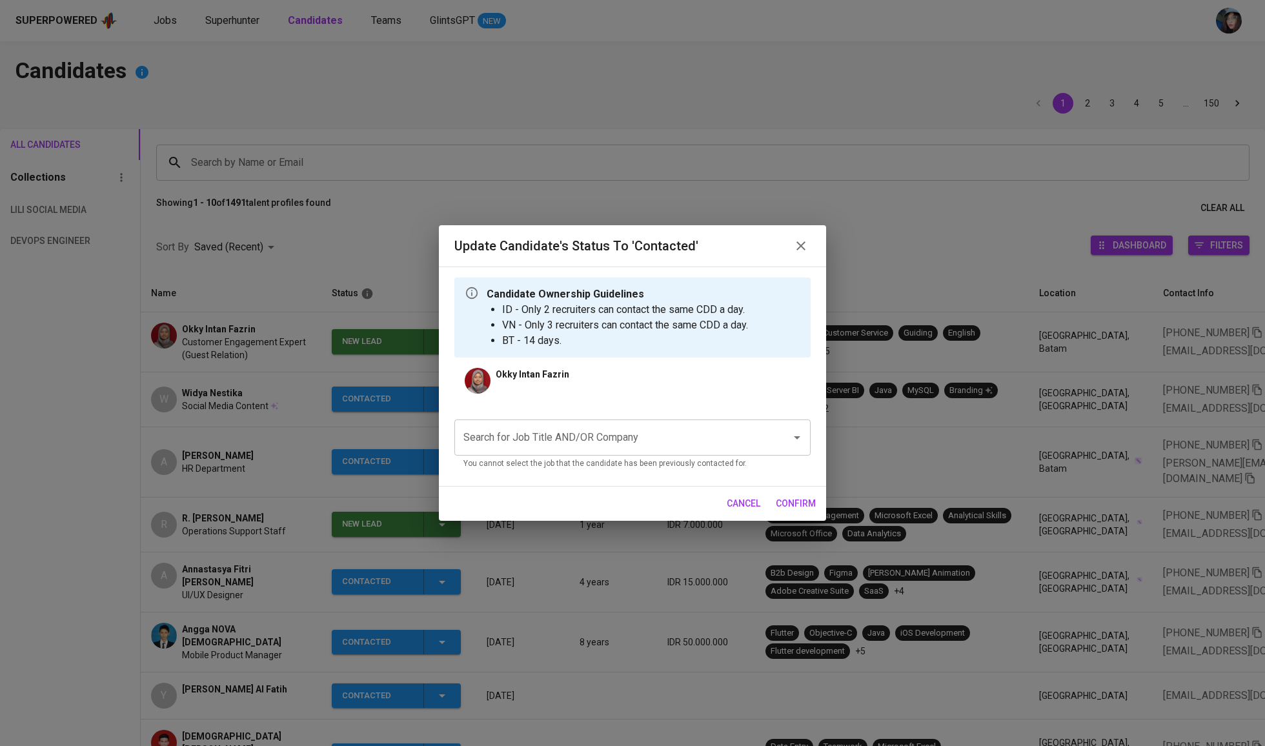
click at [628, 436] on input "Search for Job Title AND/OR Company" at bounding box center [614, 437] width 309 height 25
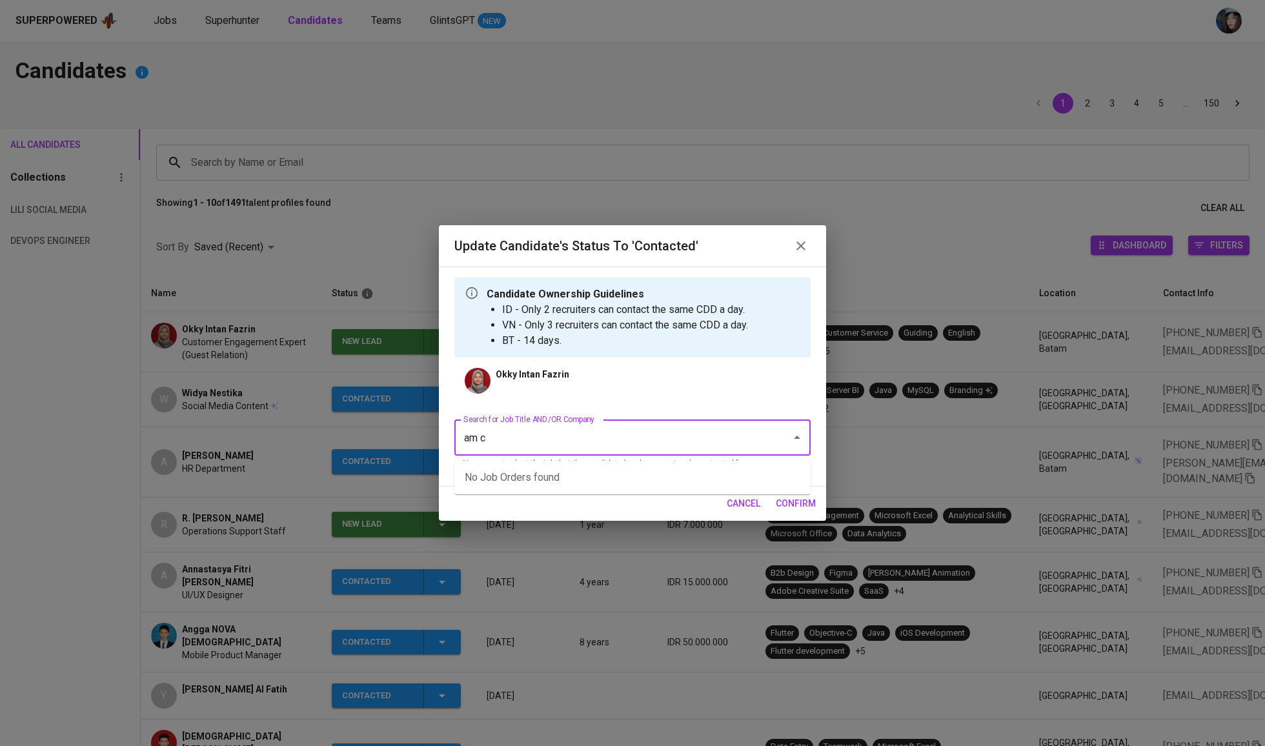
type input "am co"
type input "am colle"
click at [546, 444] on input "Search for Job Title AND/OR Company" at bounding box center [614, 437] width 309 height 25
click at [577, 476] on li "Marketing & Media Executive - Am Collective - JF (AM Collective Pte Ltd)" at bounding box center [632, 477] width 356 height 23
type input "AM Collective"
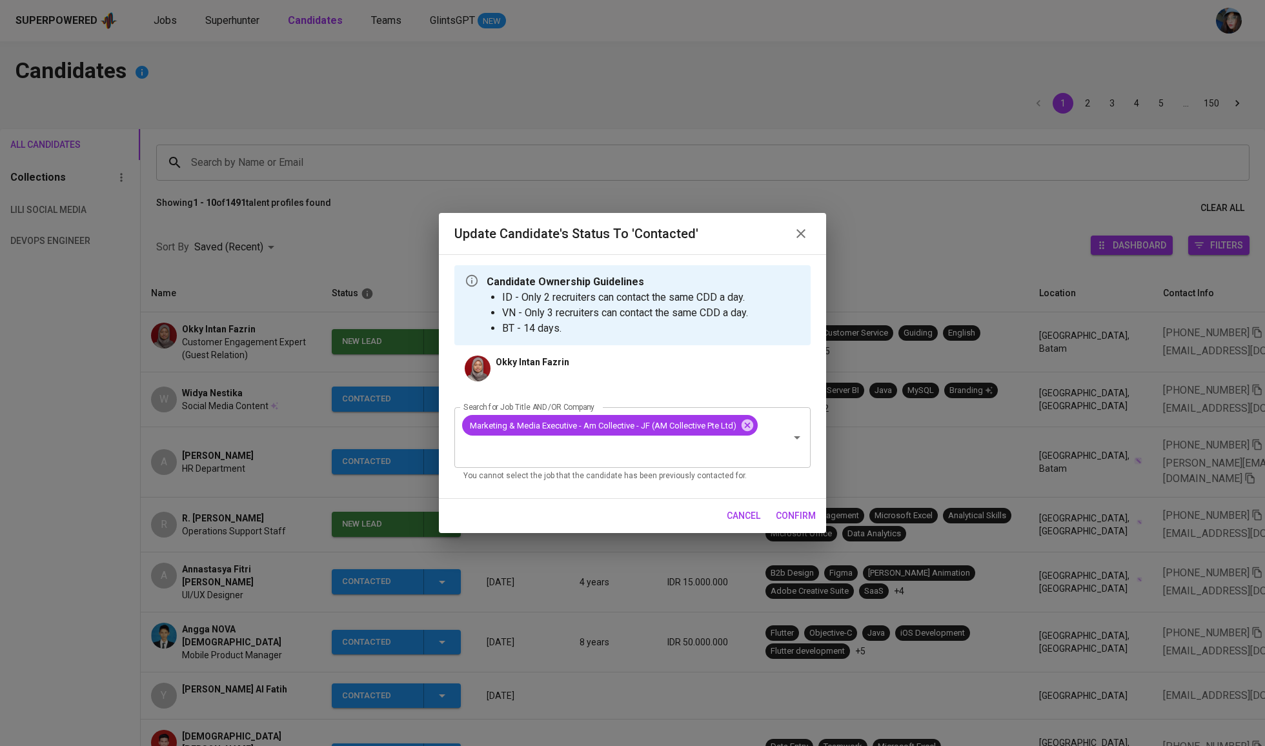
click at [800, 518] on span "confirm" at bounding box center [796, 516] width 40 height 16
